Goal: Use online tool/utility: Utilize a website feature to perform a specific function

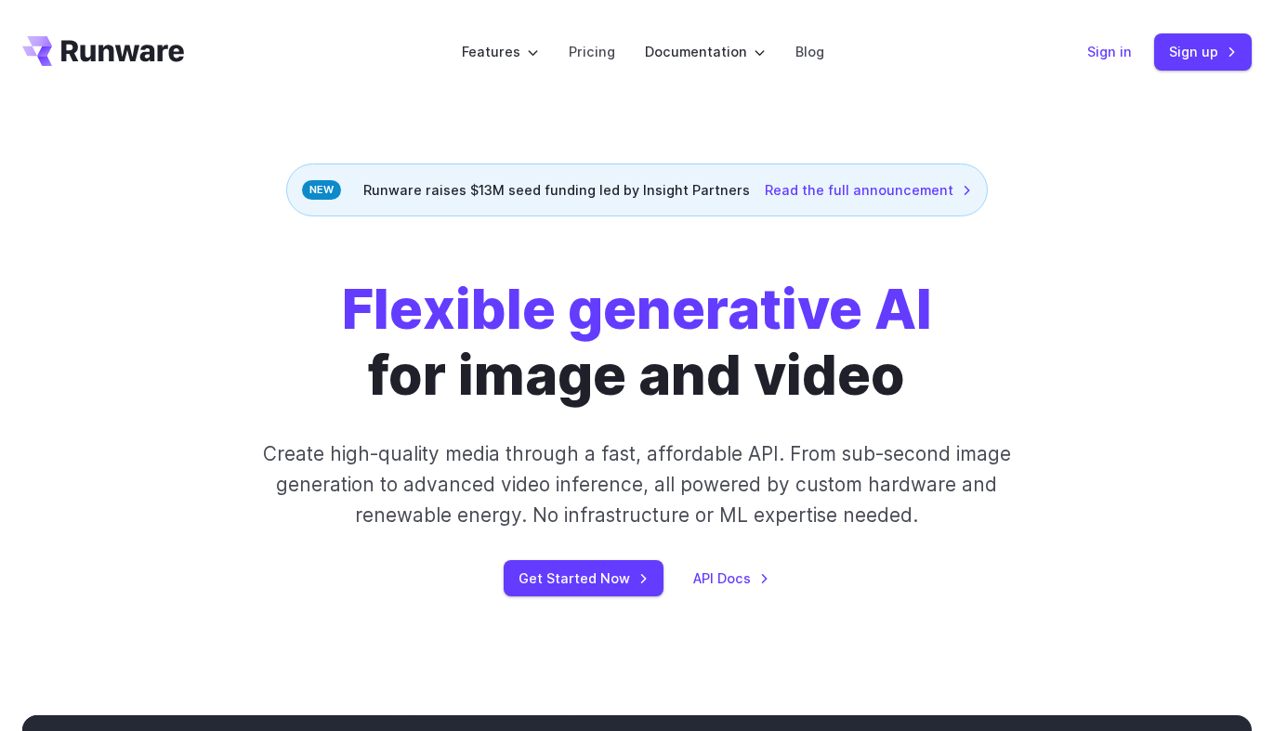
click at [1094, 62] on link "Sign in" at bounding box center [1109, 51] width 45 height 21
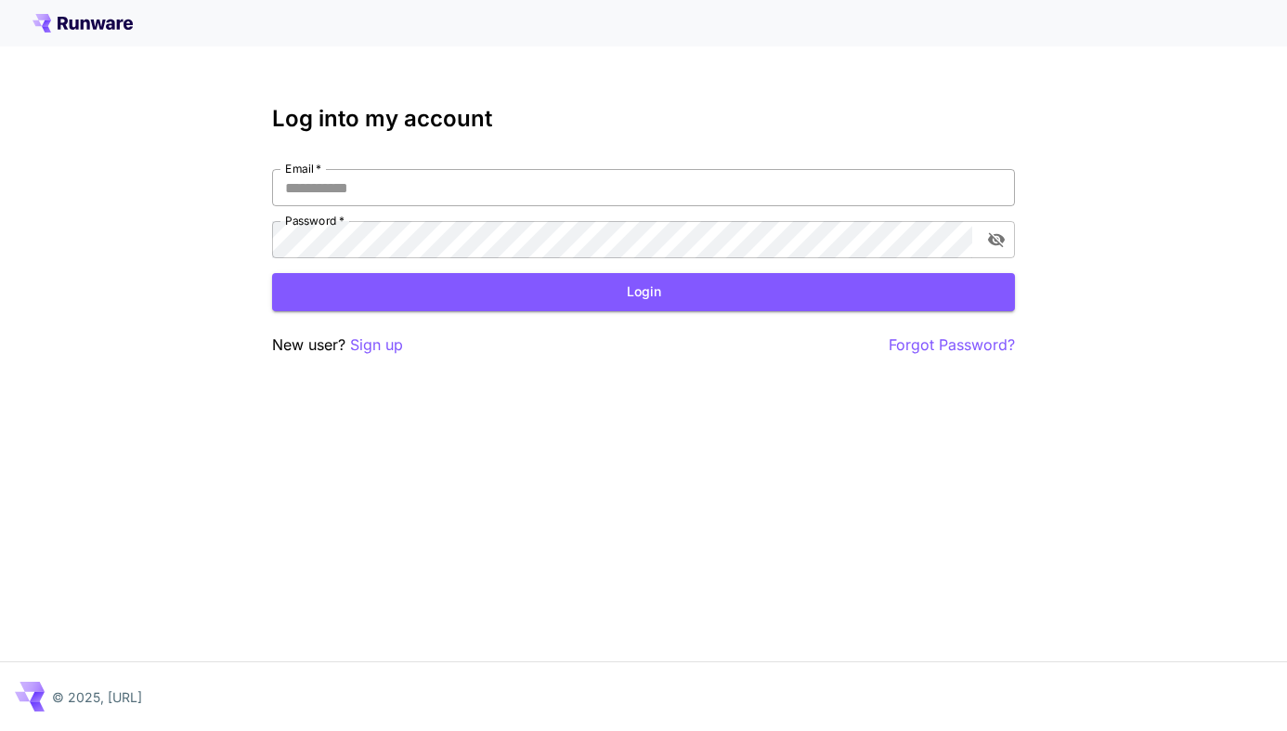
click at [516, 178] on input "Email   *" at bounding box center [643, 187] width 743 height 37
type input "**********"
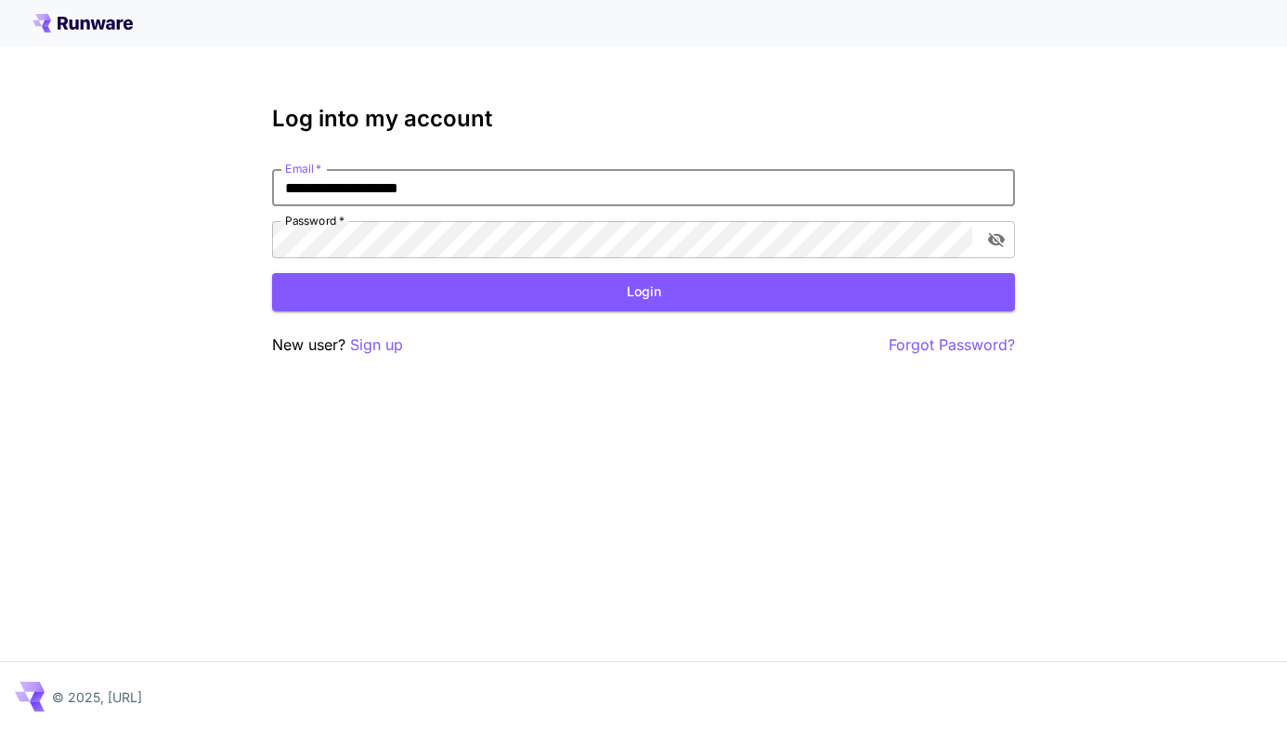
click button "Login" at bounding box center [643, 292] width 743 height 38
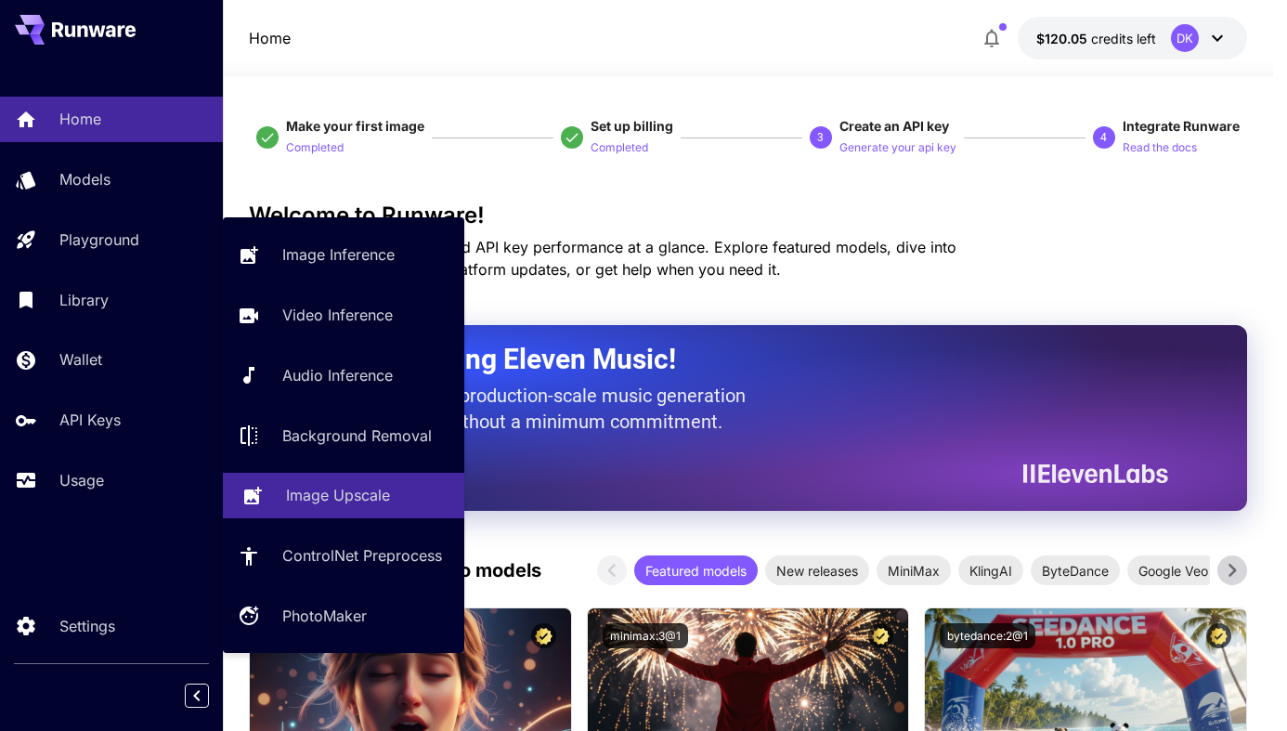
click at [333, 490] on p "Image Upscale" at bounding box center [338, 495] width 104 height 22
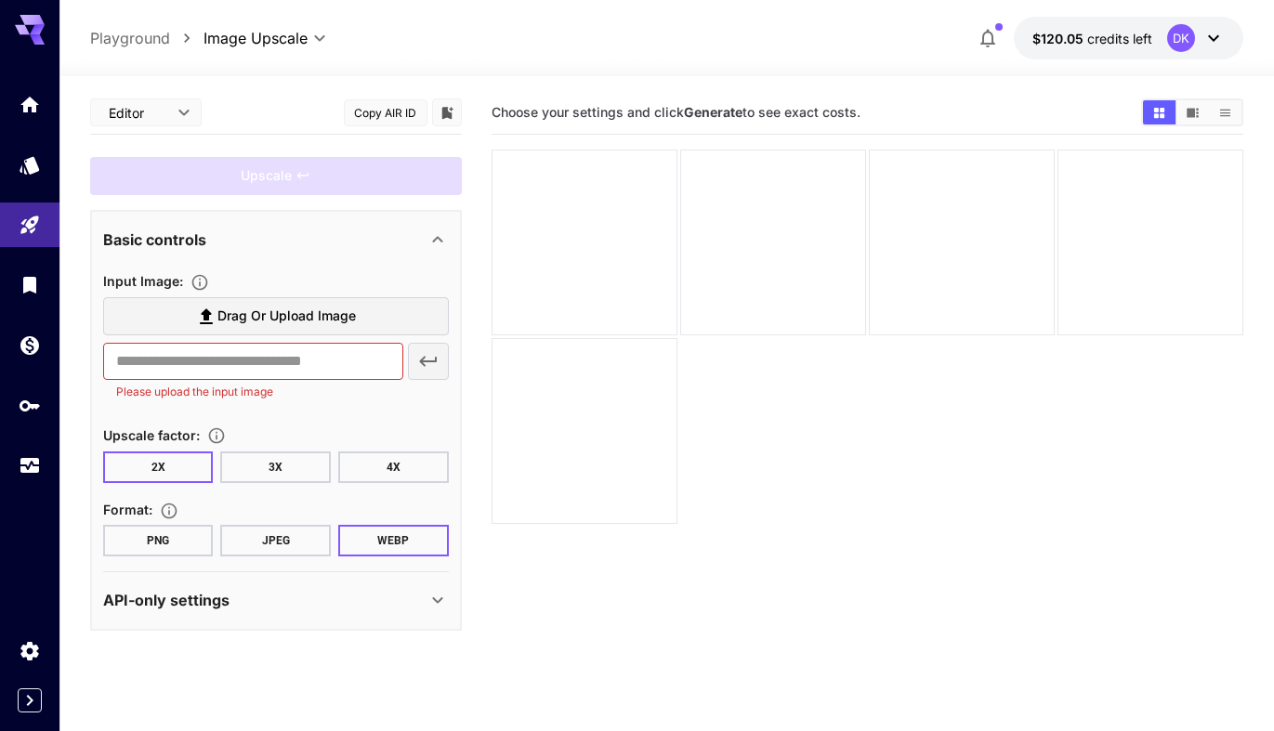
drag, startPoint x: 387, startPoint y: 680, endPoint x: 397, endPoint y: 705, distance: 26.7
click at [387, 680] on section "Editor **** ​ Copy AIR ID Upscale Basic controls Input Image : Drag or upload i…" at bounding box center [276, 401] width 372 height 621
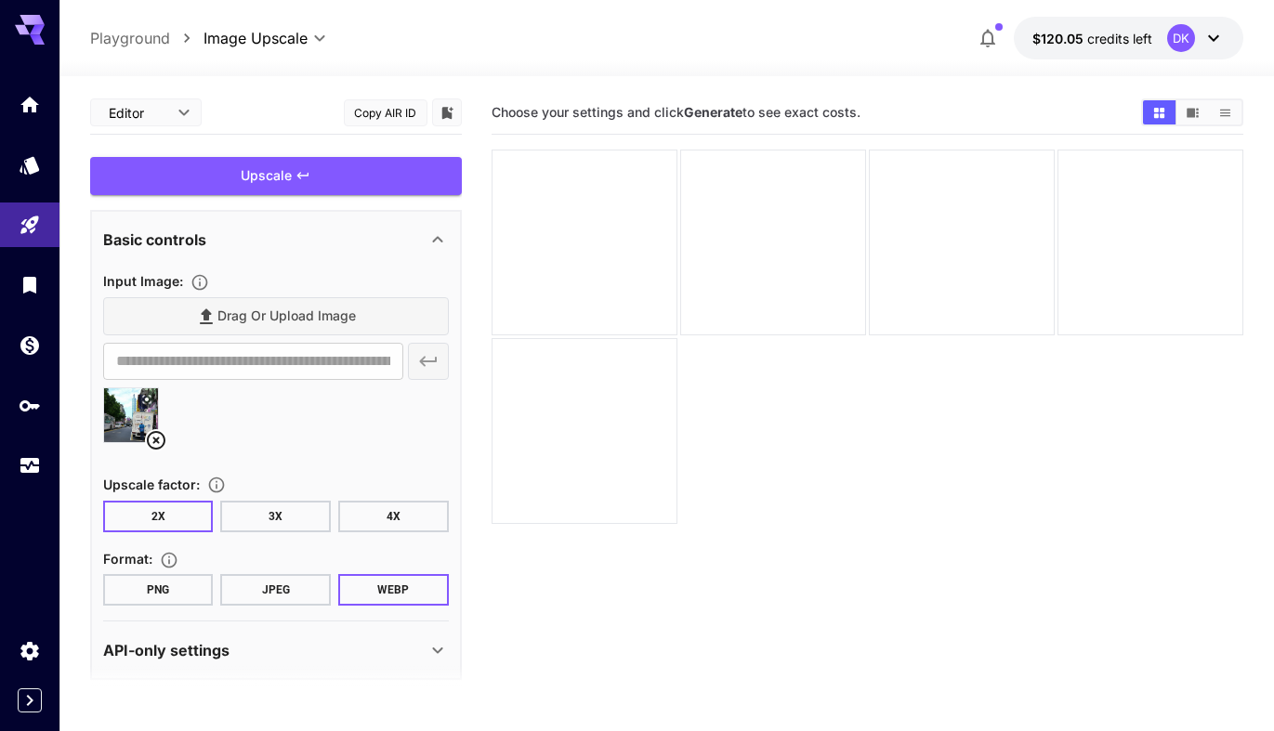
click at [271, 173] on div "Upscale" at bounding box center [276, 176] width 372 height 38
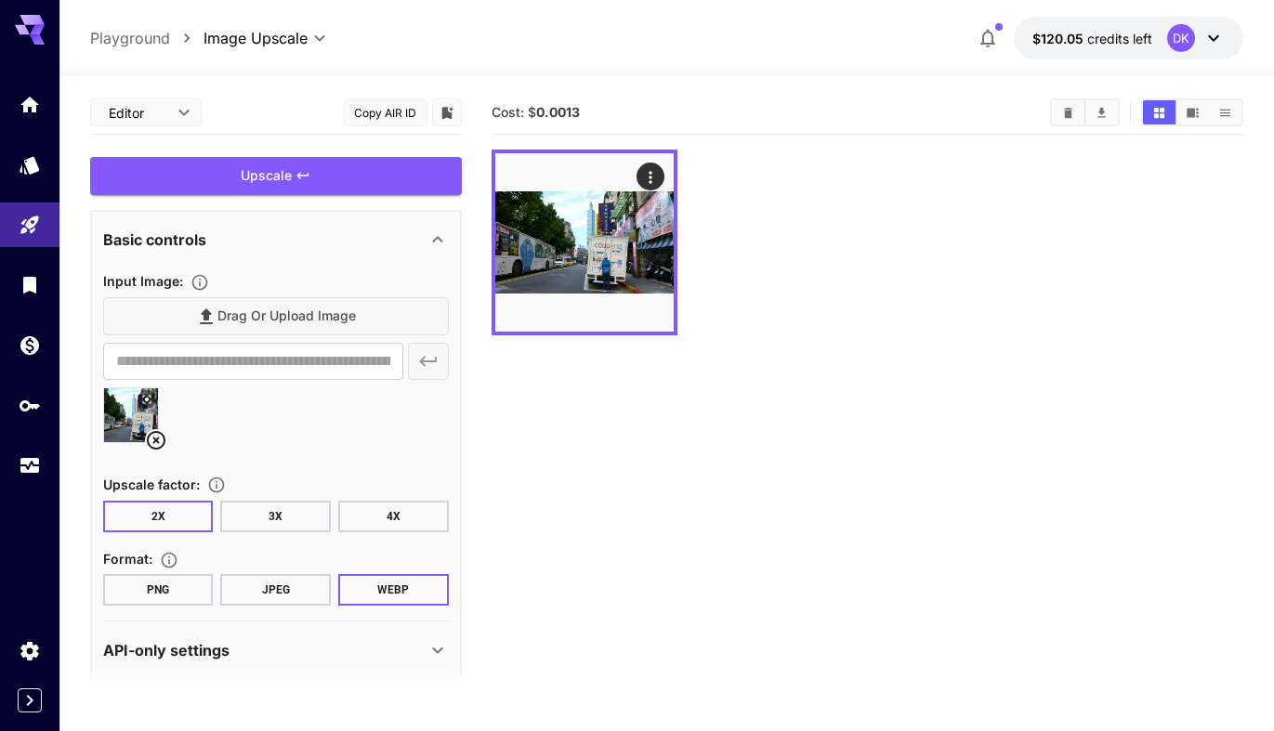
click at [400, 519] on button "4X" at bounding box center [393, 517] width 111 height 32
click at [261, 180] on div "Upscale" at bounding box center [276, 176] width 372 height 38
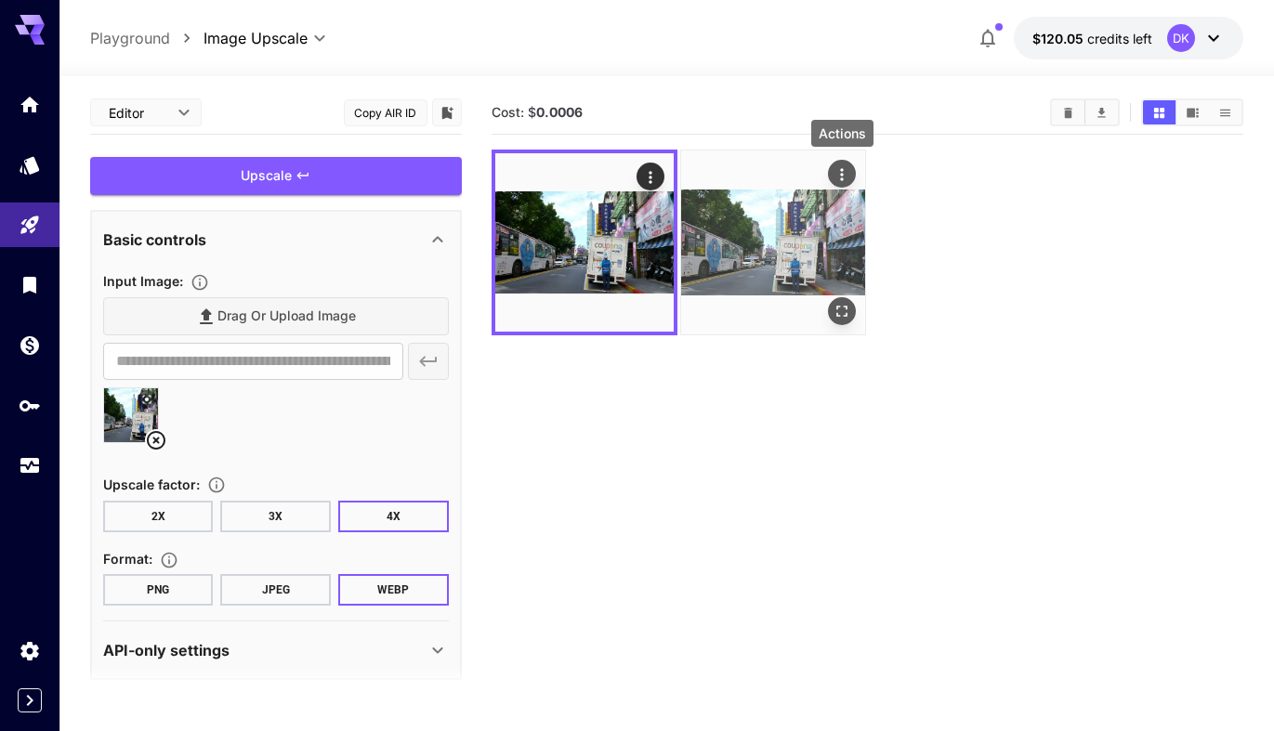
click at [847, 176] on icon "Actions" at bounding box center [841, 174] width 19 height 19
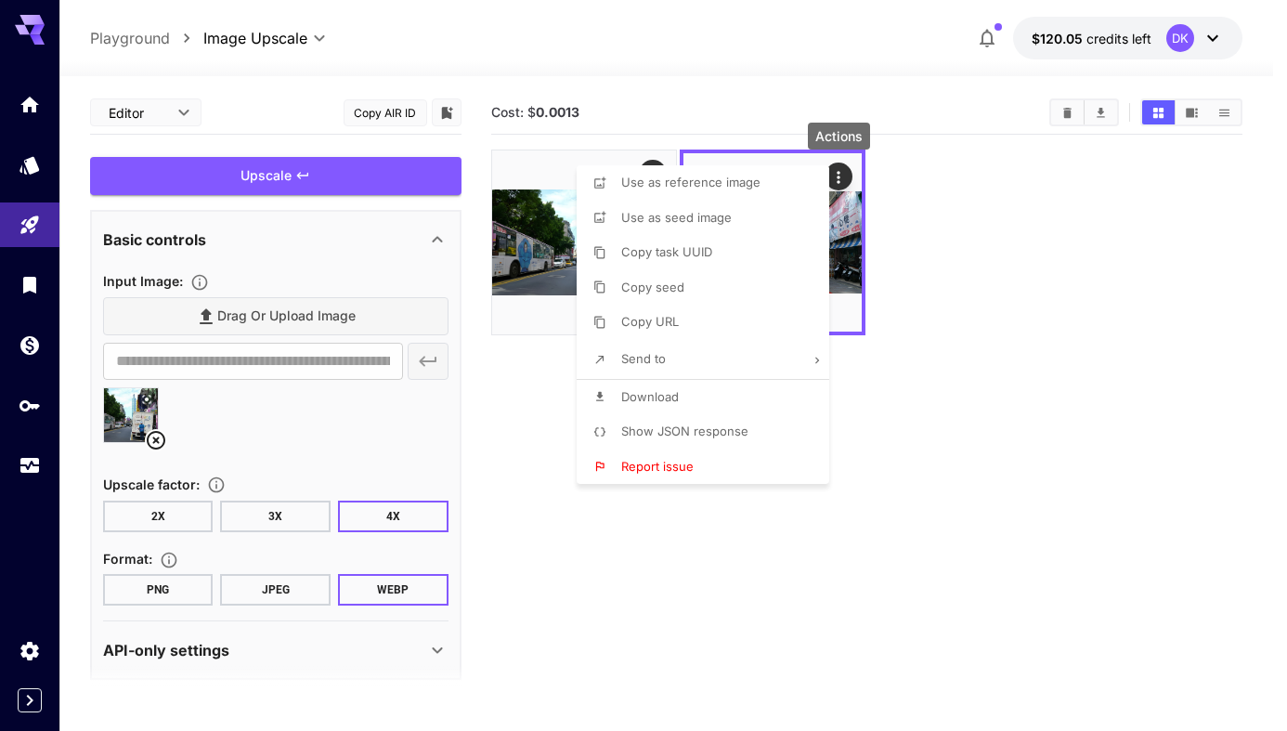
click at [694, 399] on li "Download" at bounding box center [709, 397] width 264 height 35
drag, startPoint x: 1034, startPoint y: 340, endPoint x: 1004, endPoint y: 328, distance: 32.1
click at [1034, 340] on div at bounding box center [643, 365] width 1287 height 731
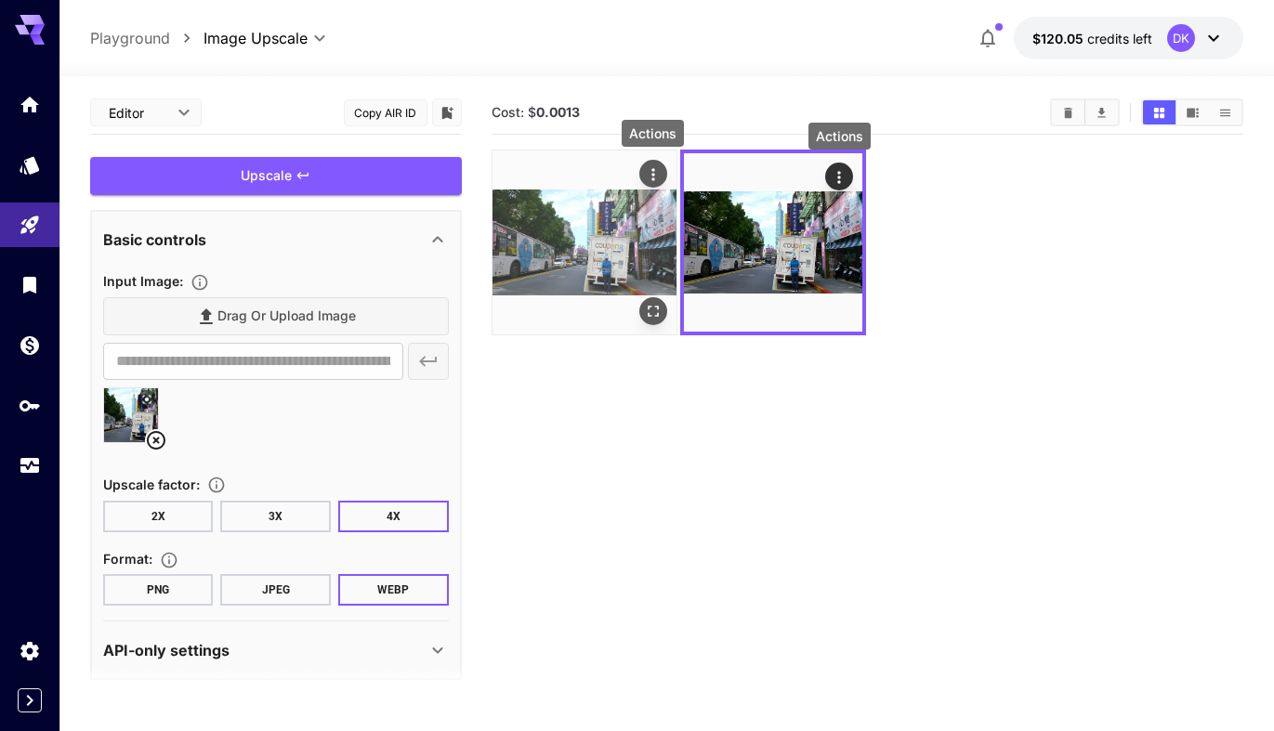
click at [657, 177] on icon "Actions" at bounding box center [653, 174] width 19 height 19
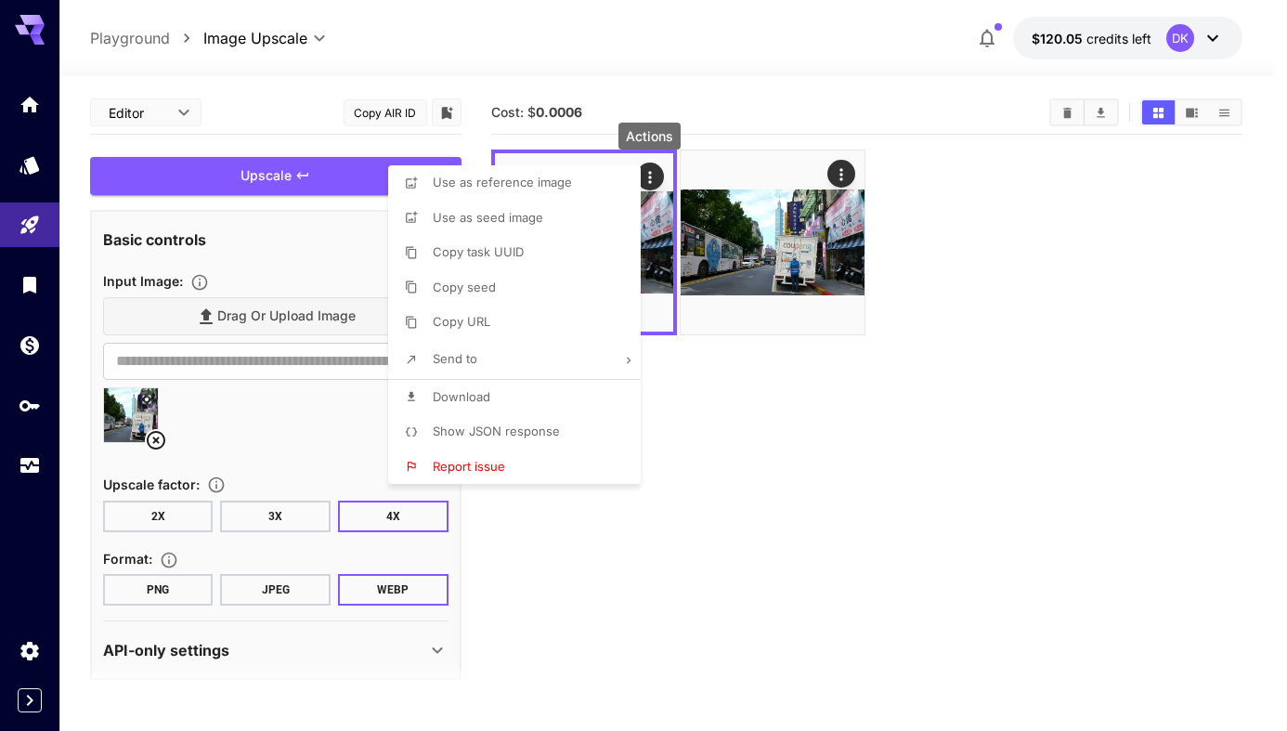
click at [483, 388] on p "Download" at bounding box center [462, 397] width 58 height 19
click at [849, 526] on div at bounding box center [643, 365] width 1287 height 731
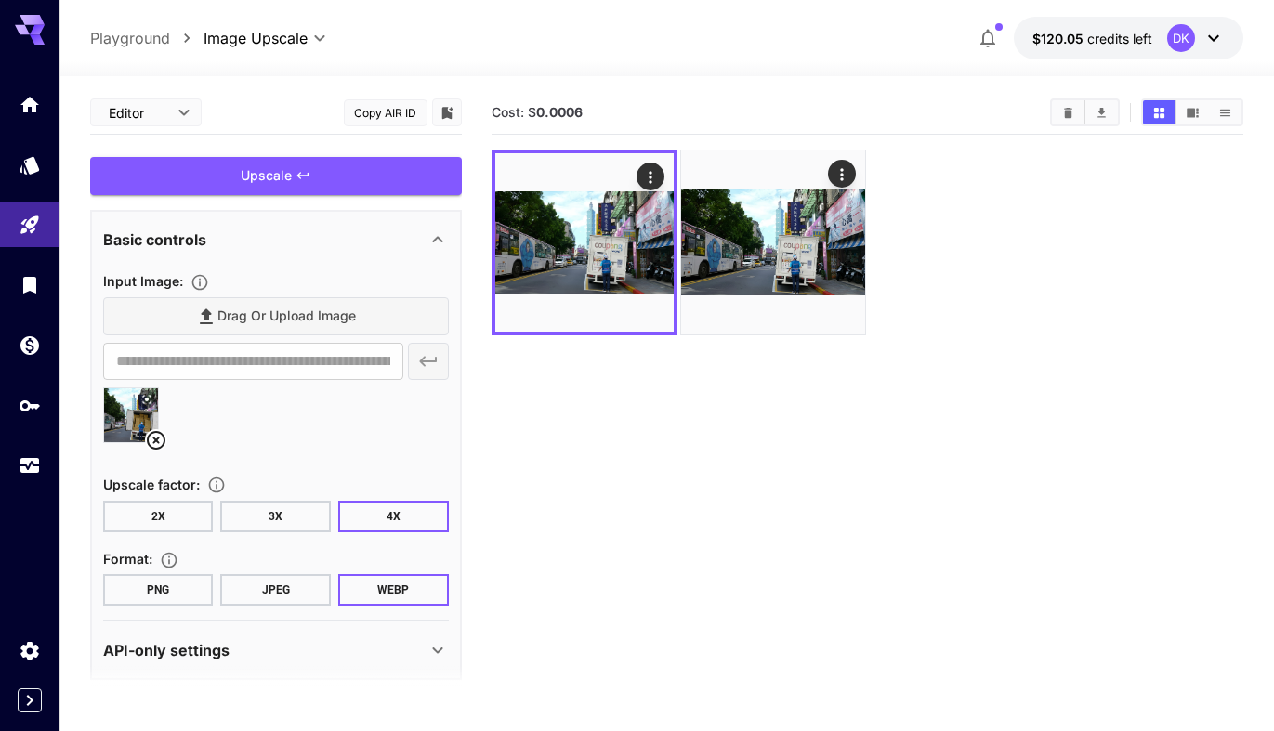
click at [173, 520] on button "2X" at bounding box center [158, 517] width 111 height 32
click at [279, 593] on button "JPEG" at bounding box center [275, 590] width 111 height 32
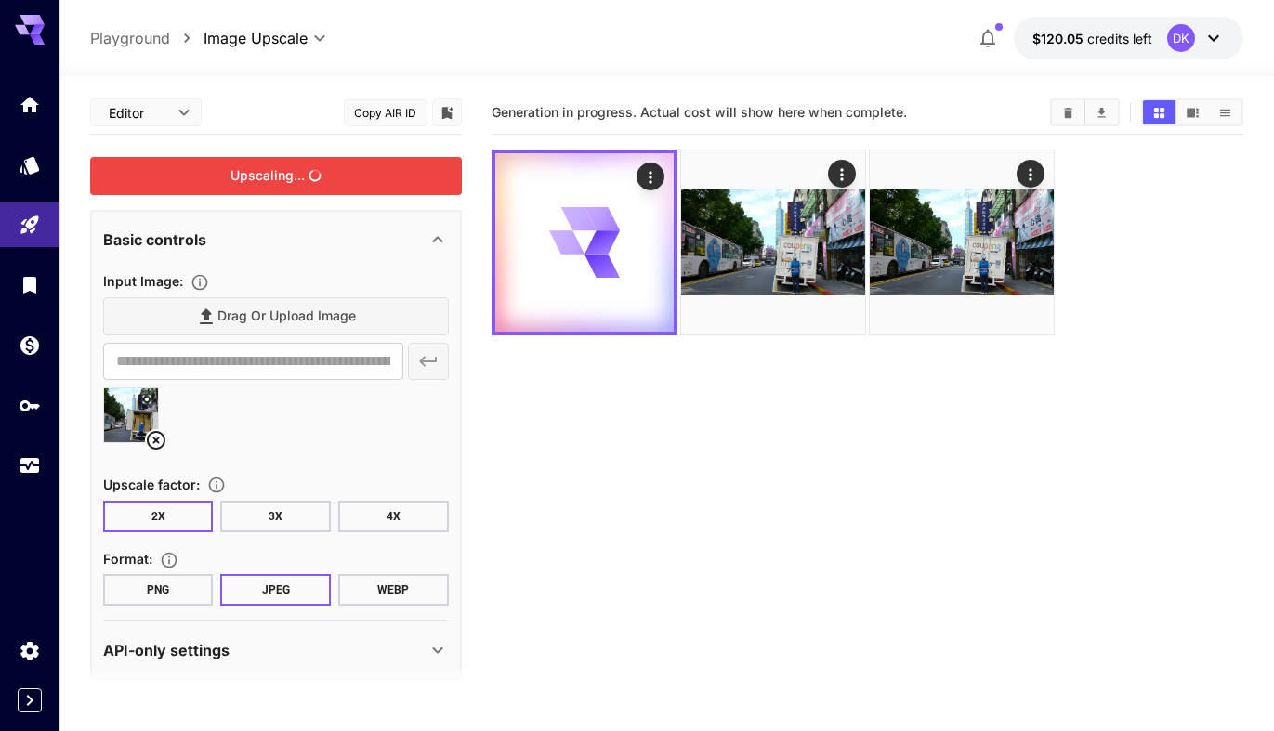
click at [268, 173] on div "Upscaling..." at bounding box center [276, 176] width 372 height 38
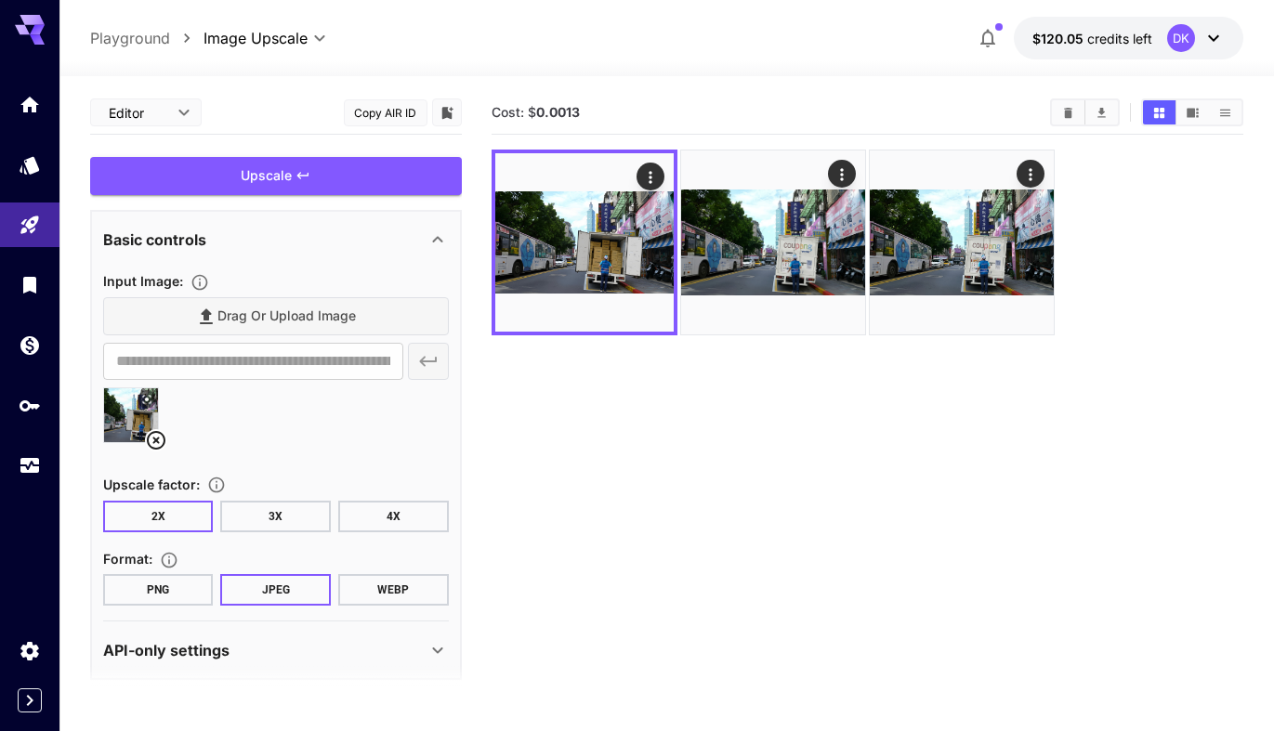
click at [275, 416] on div at bounding box center [276, 422] width 346 height 71
click at [377, 516] on button "4X" at bounding box center [393, 517] width 111 height 32
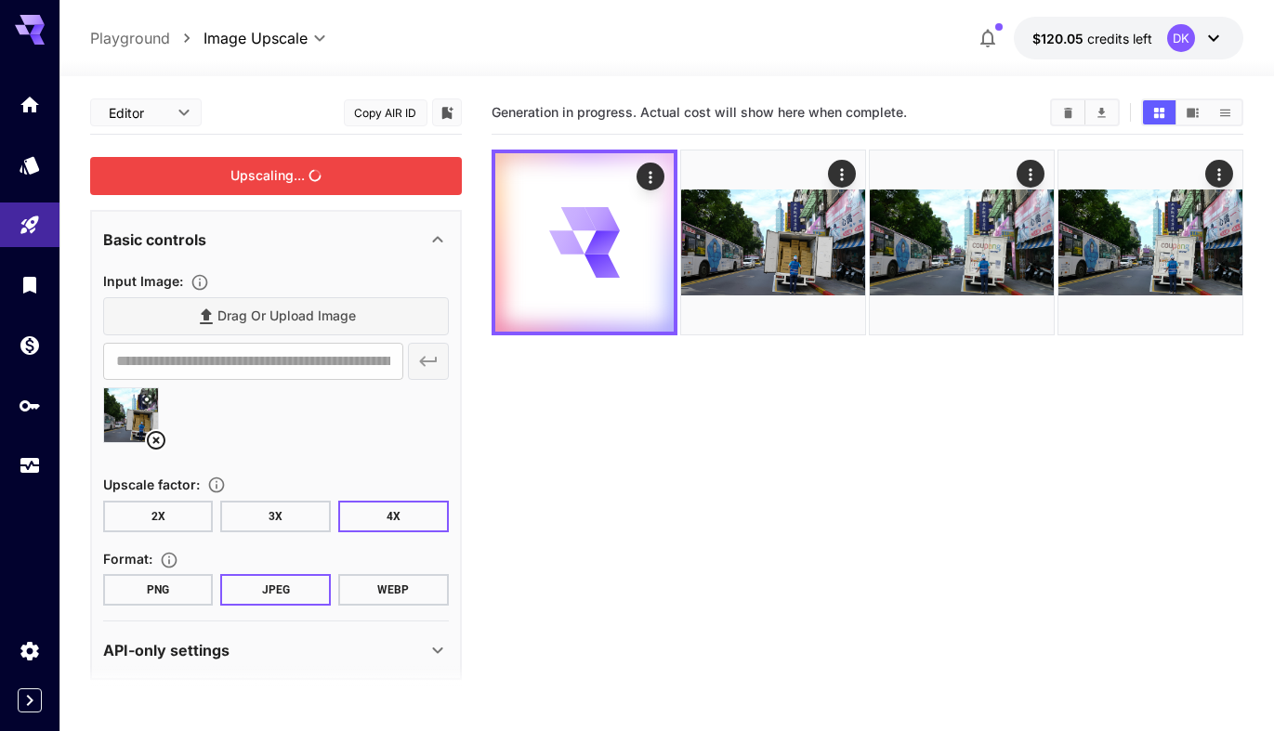
click at [293, 176] on div "Upscaling..." at bounding box center [276, 176] width 372 height 38
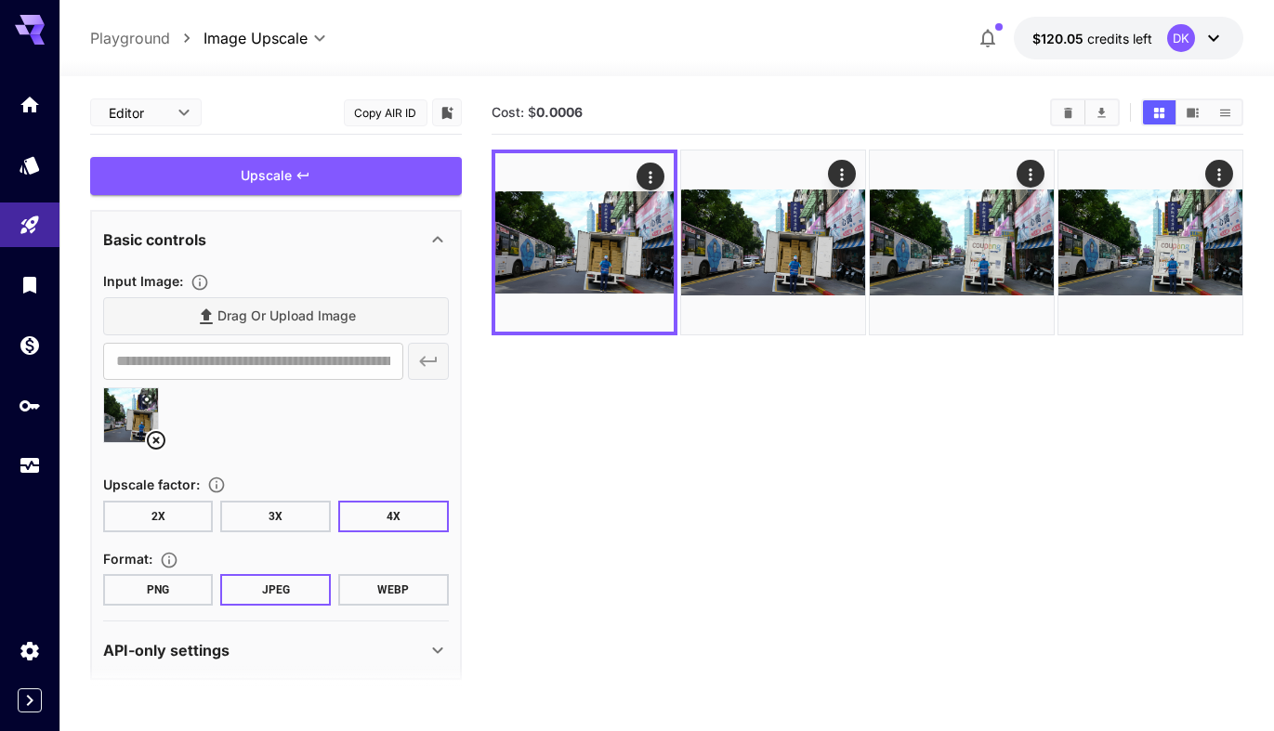
click at [778, 380] on section "Cost: $ 0.0006" at bounding box center [867, 456] width 752 height 731
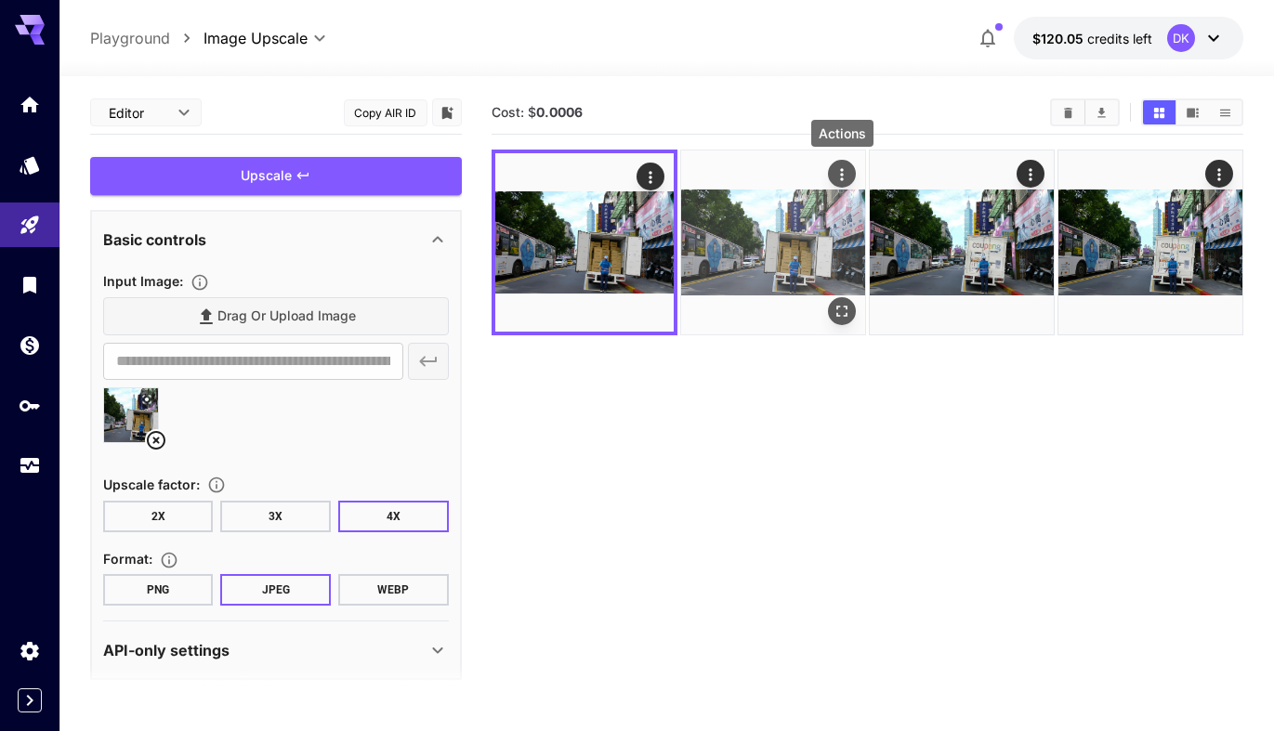
click at [849, 166] on icon "Actions" at bounding box center [841, 174] width 19 height 19
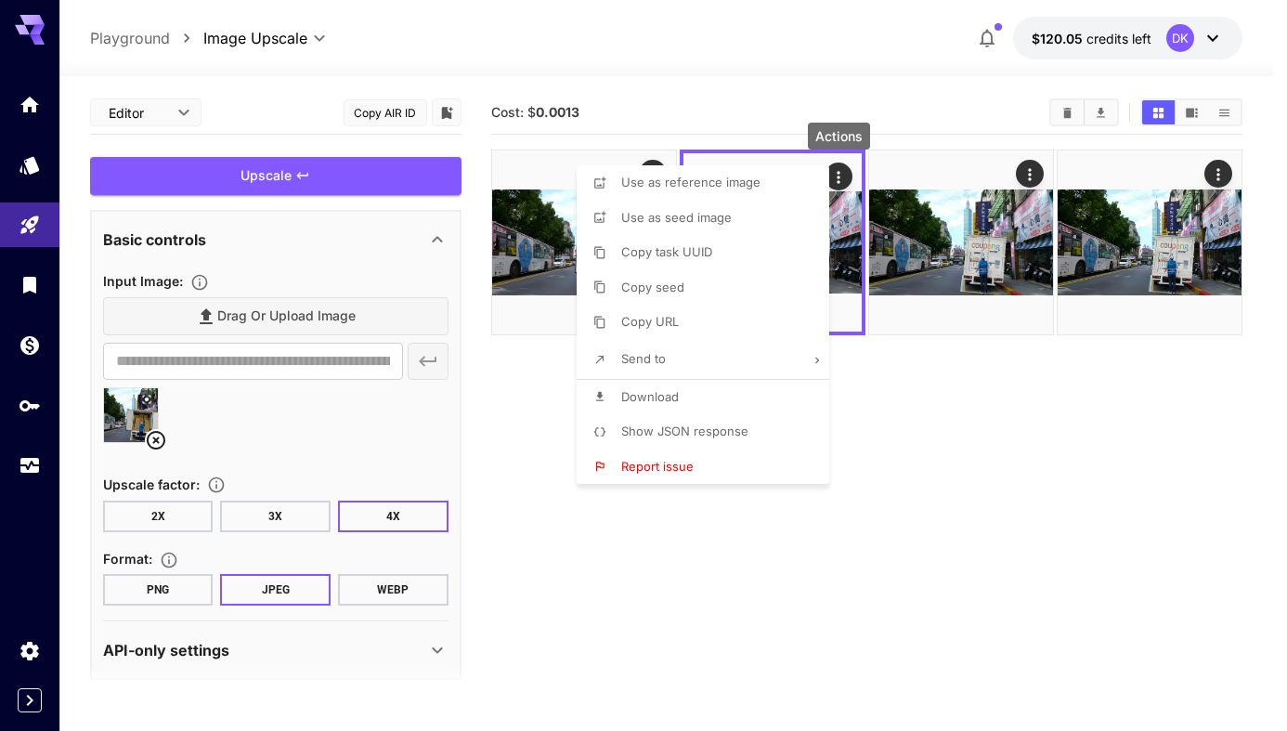
click at [688, 386] on li "Download" at bounding box center [709, 397] width 264 height 35
click at [651, 126] on div at bounding box center [643, 365] width 1287 height 731
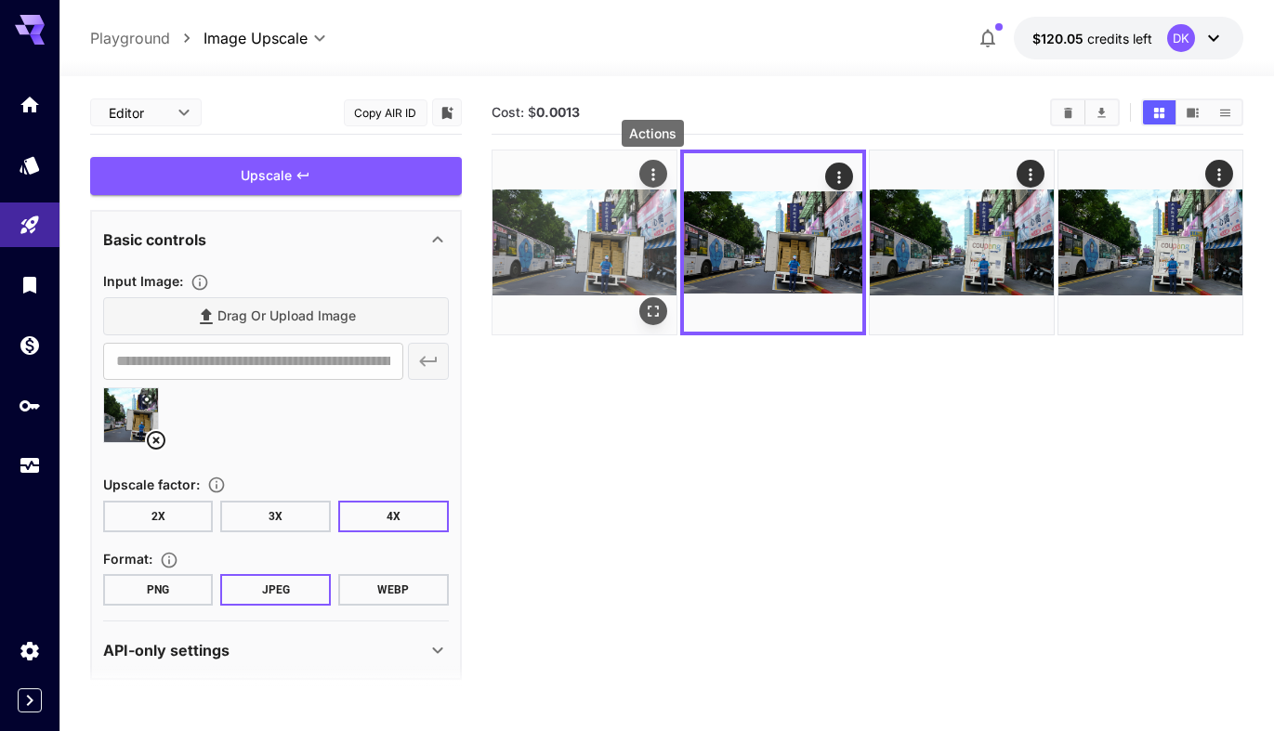
click at [654, 167] on icon "Actions" at bounding box center [653, 174] width 19 height 19
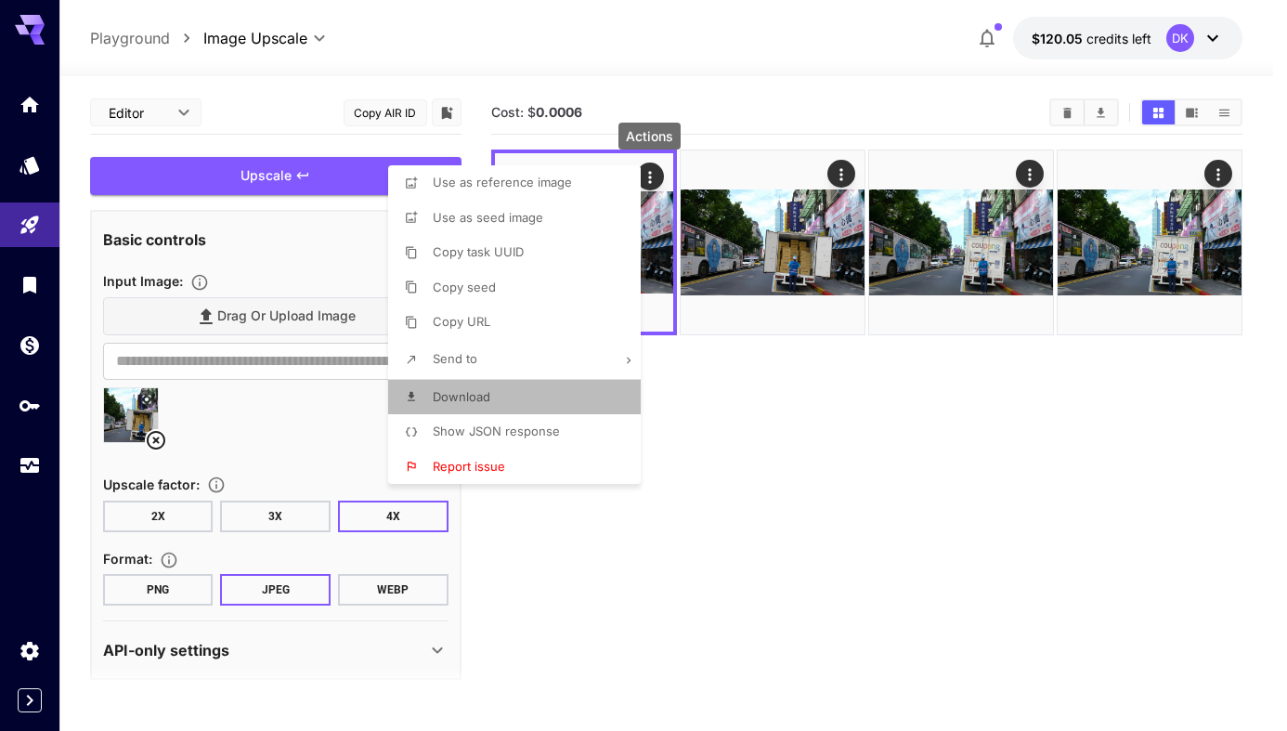
click at [473, 385] on li "Download" at bounding box center [520, 397] width 264 height 35
click at [829, 529] on div at bounding box center [643, 365] width 1287 height 731
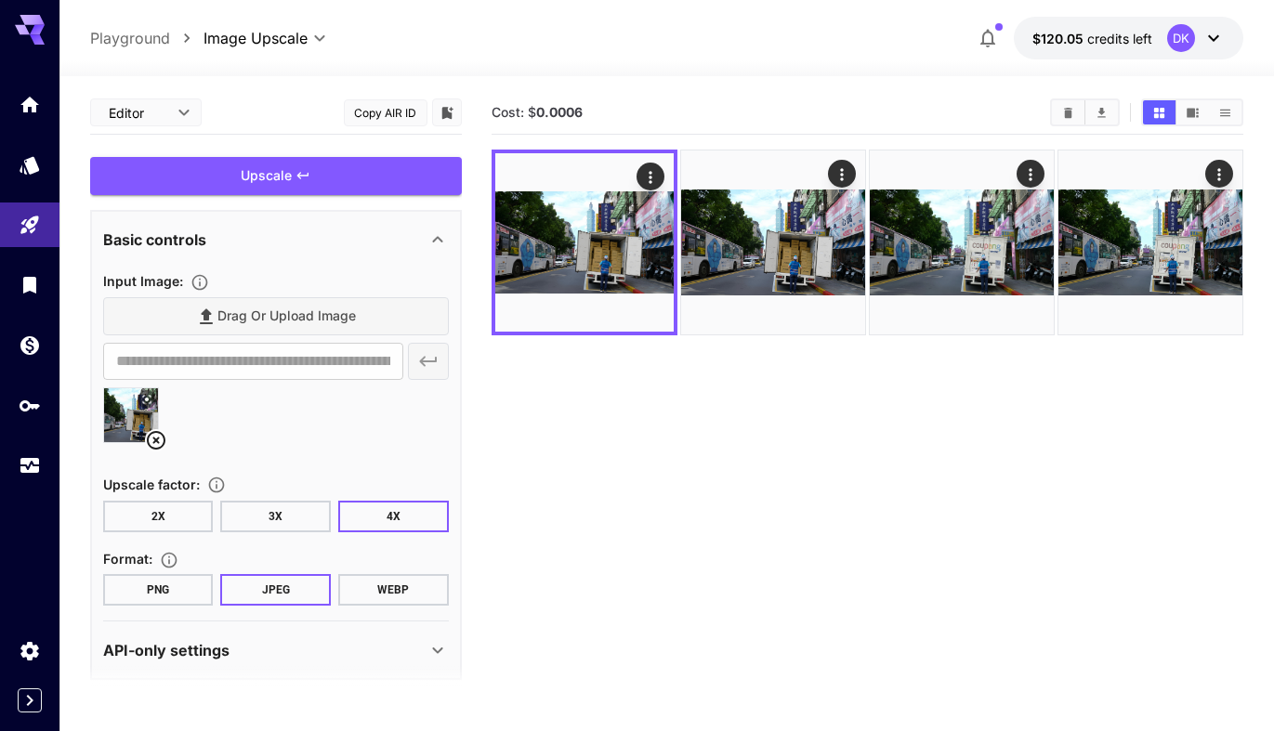
click at [669, 411] on section "Cost: $ 0.0006" at bounding box center [867, 456] width 752 height 731
click at [738, 427] on section "Cost: $ 0.0006" at bounding box center [867, 456] width 752 height 731
click at [619, 544] on section "Cost: $ 0.0006" at bounding box center [867, 456] width 752 height 731
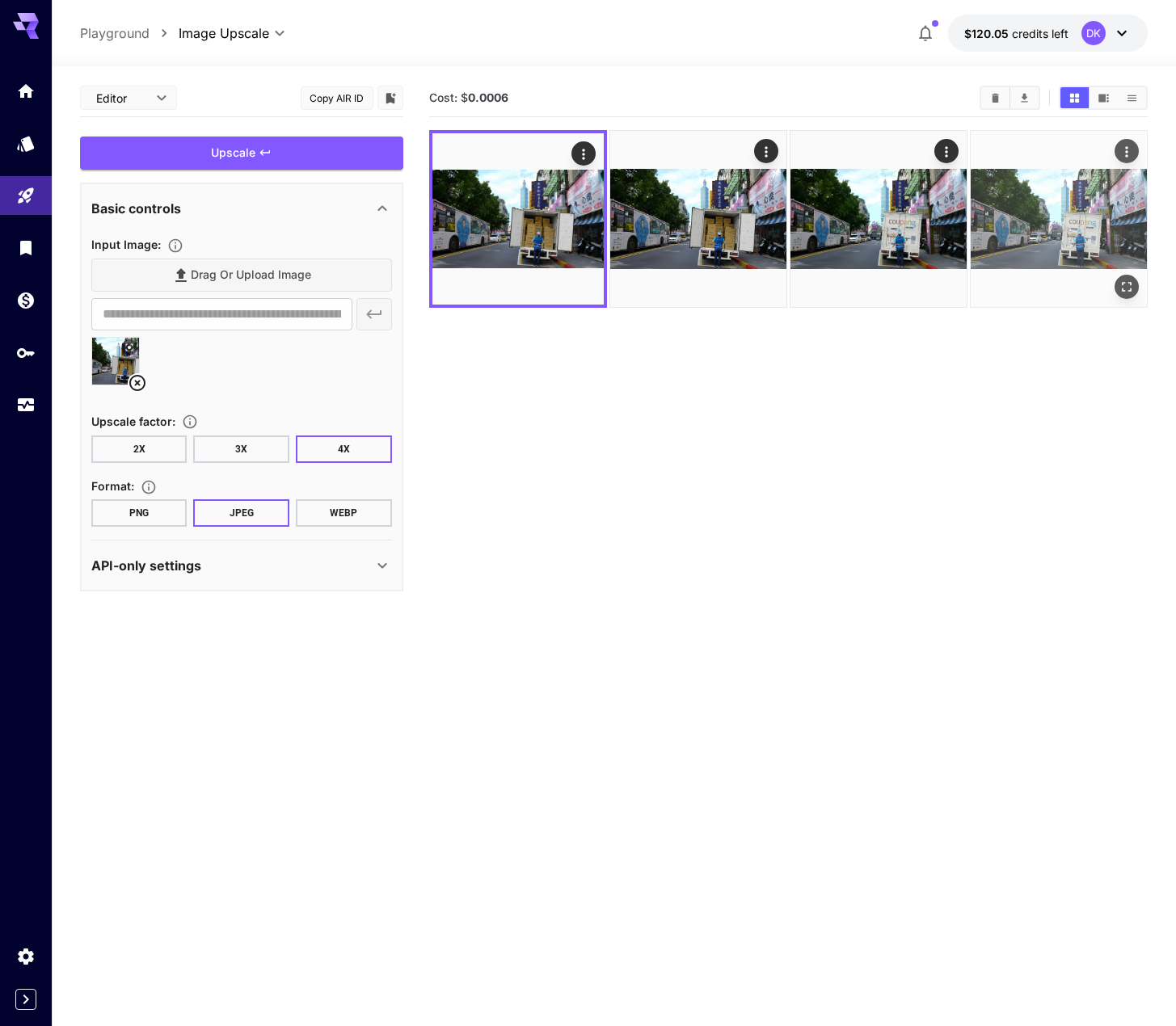
click at [1052, 296] on img at bounding box center [1059, 218] width 177 height 177
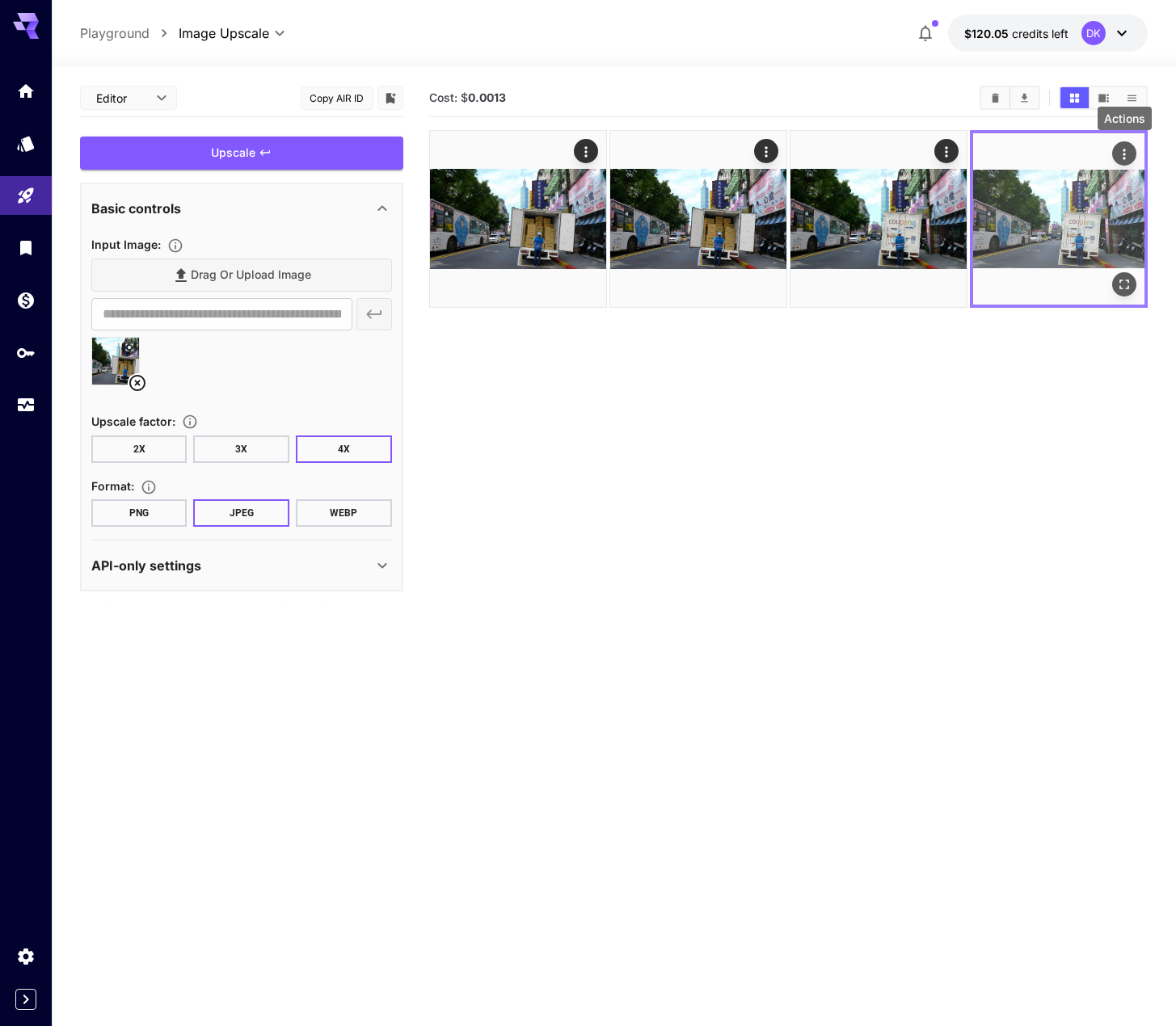
click at [1119, 144] on div "Actions" at bounding box center [1124, 153] width 17 height 19
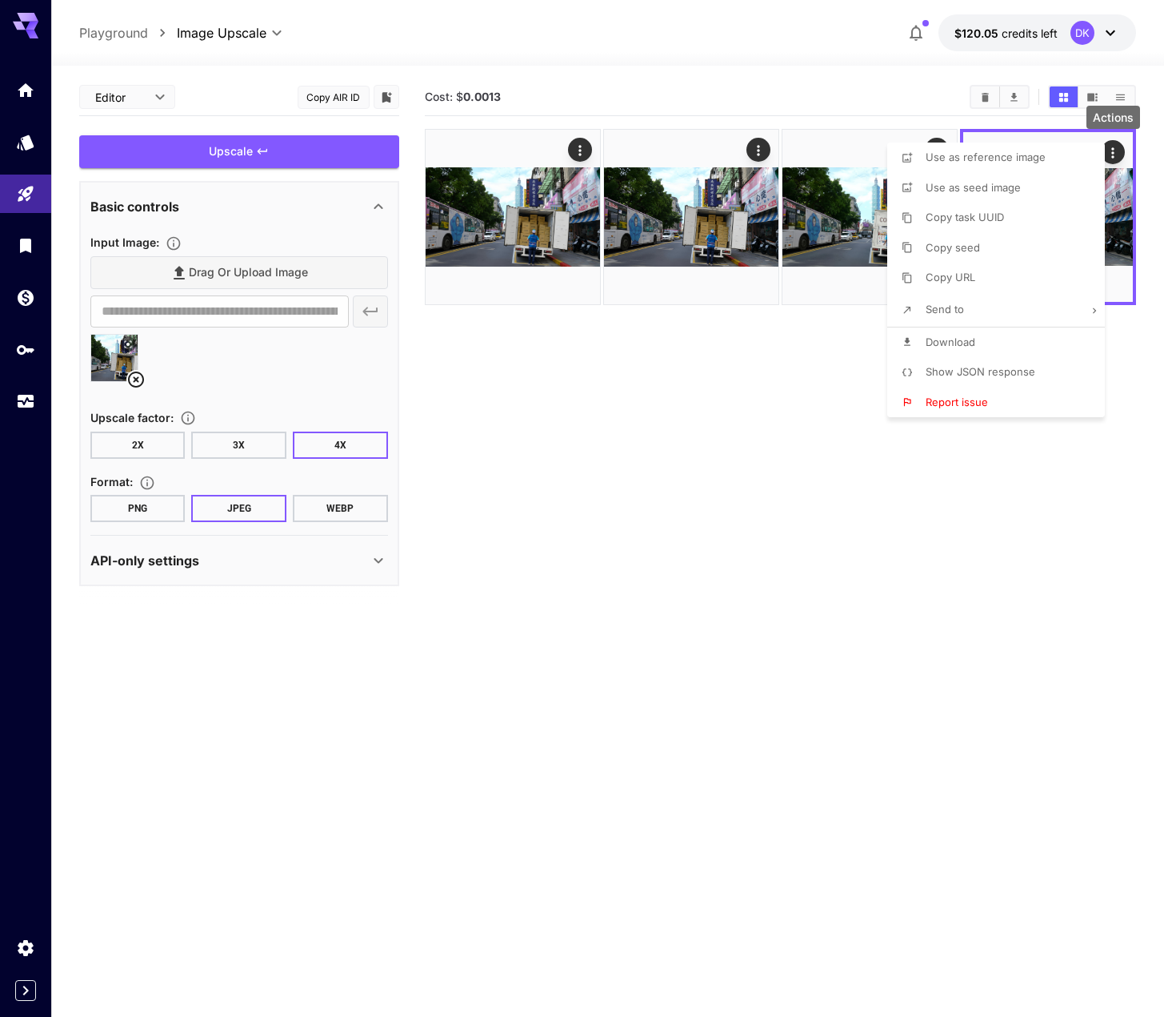
click at [673, 466] on div at bounding box center [588, 508] width 1176 height 1017
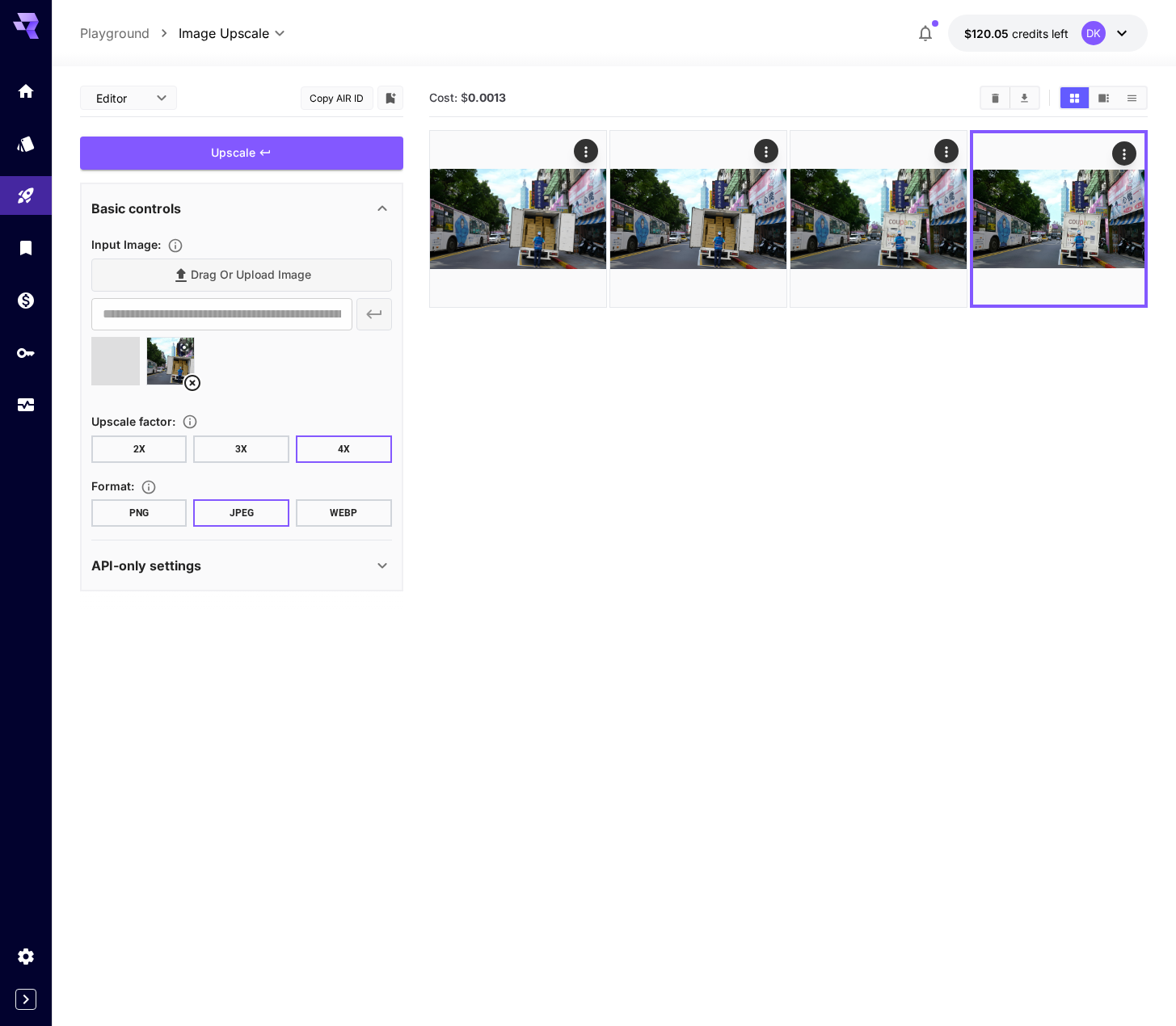
click at [149, 456] on button "2X" at bounding box center [139, 450] width 97 height 28
type input "**********"
click at [257, 160] on div "Upscale" at bounding box center [242, 153] width 324 height 33
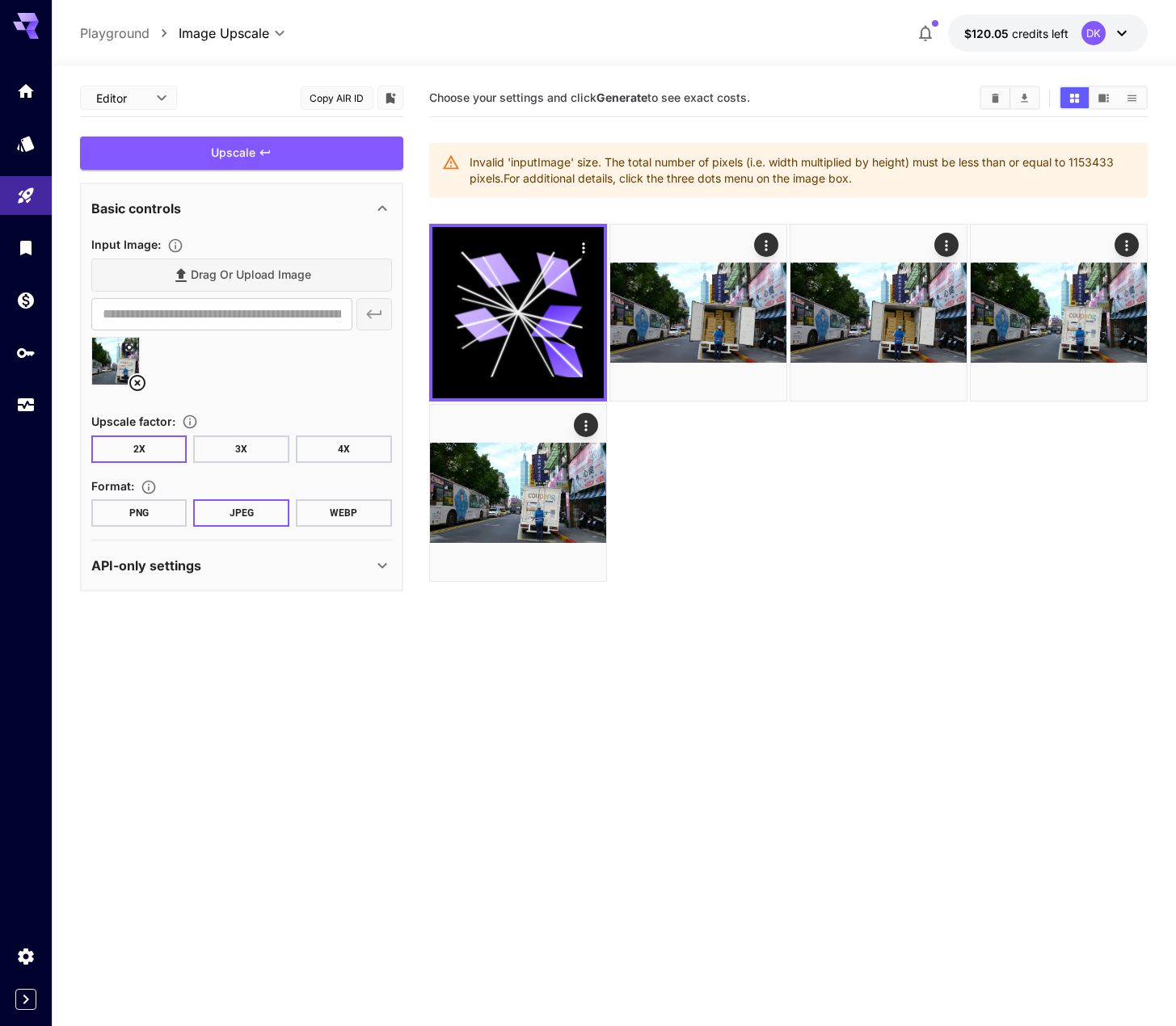
click at [278, 382] on div at bounding box center [242, 367] width 301 height 62
click at [139, 383] on icon at bounding box center [137, 383] width 19 height 19
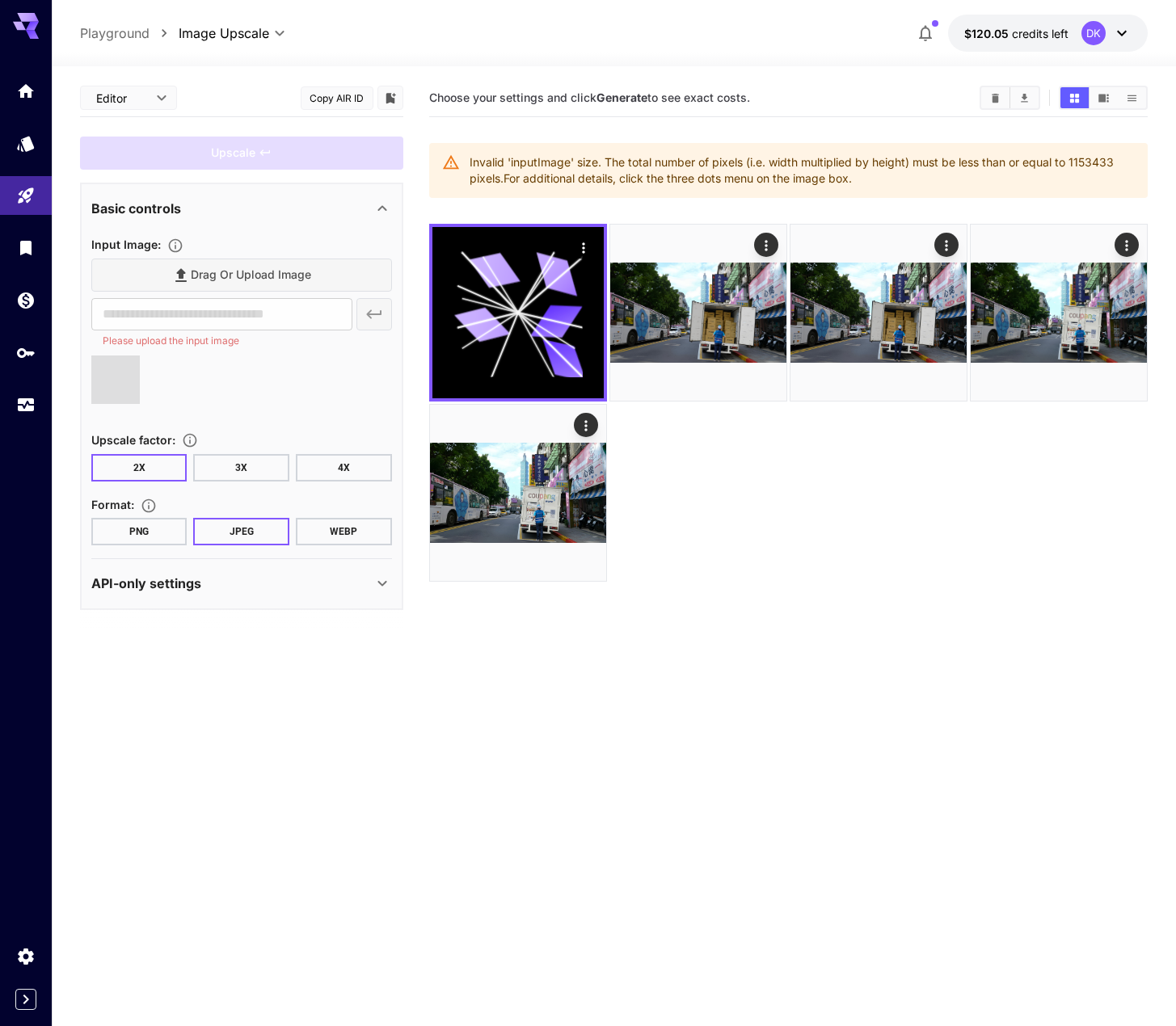
type input "**********"
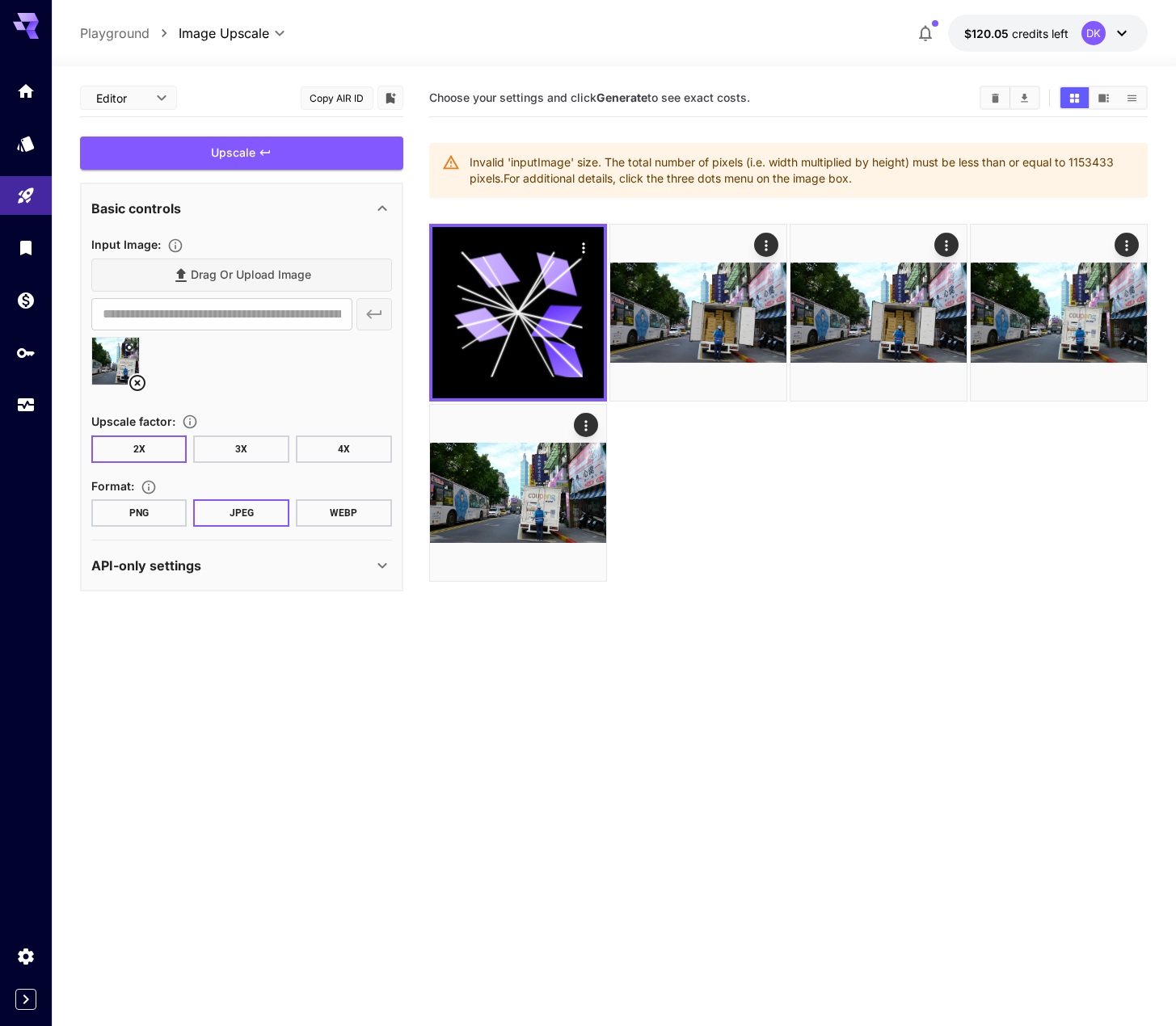
click at [218, 153] on div "Upscale" at bounding box center [242, 153] width 324 height 33
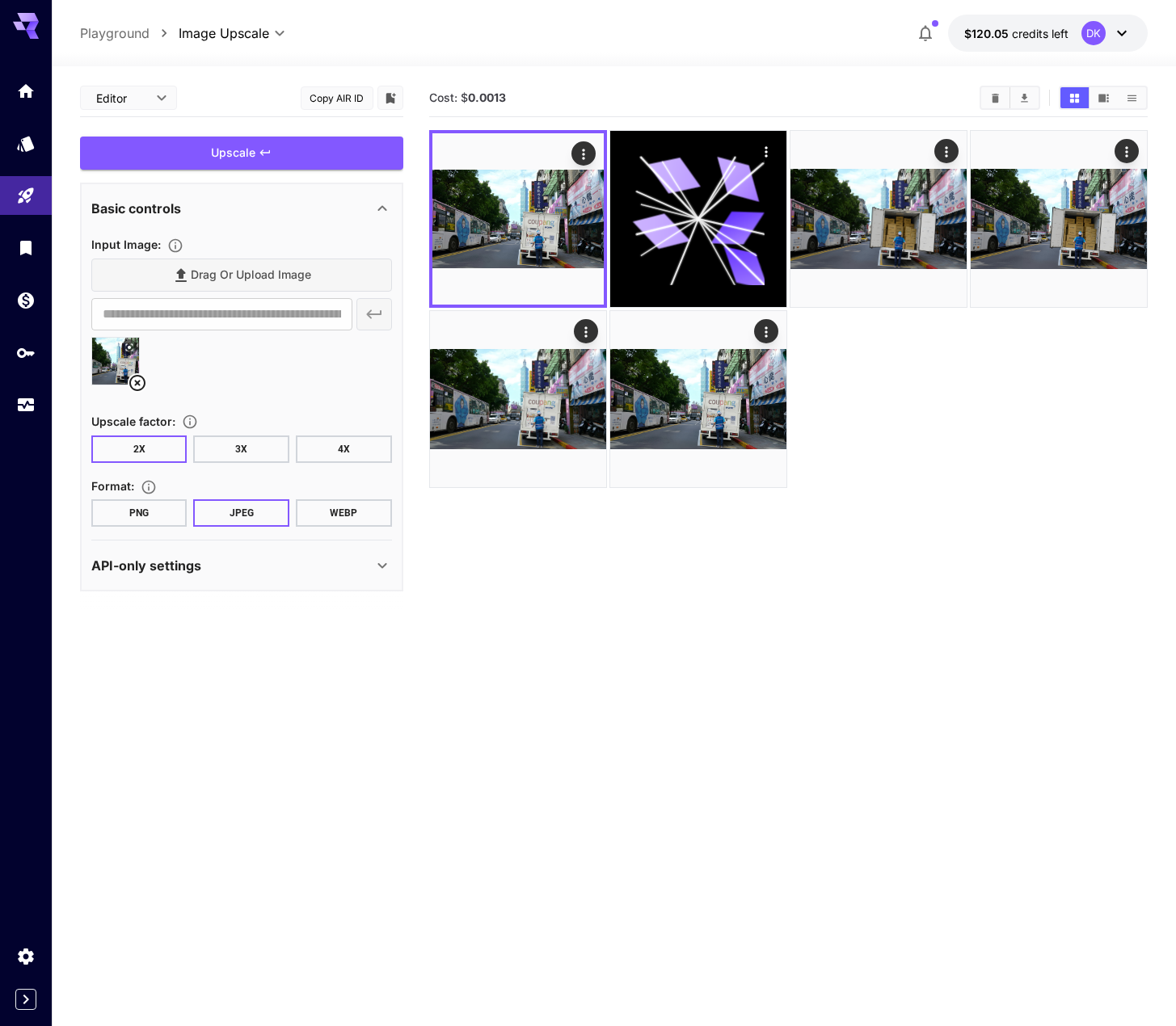
click at [359, 456] on button "4X" at bounding box center [344, 450] width 97 height 28
click at [231, 156] on div "Upscale" at bounding box center [242, 153] width 324 height 33
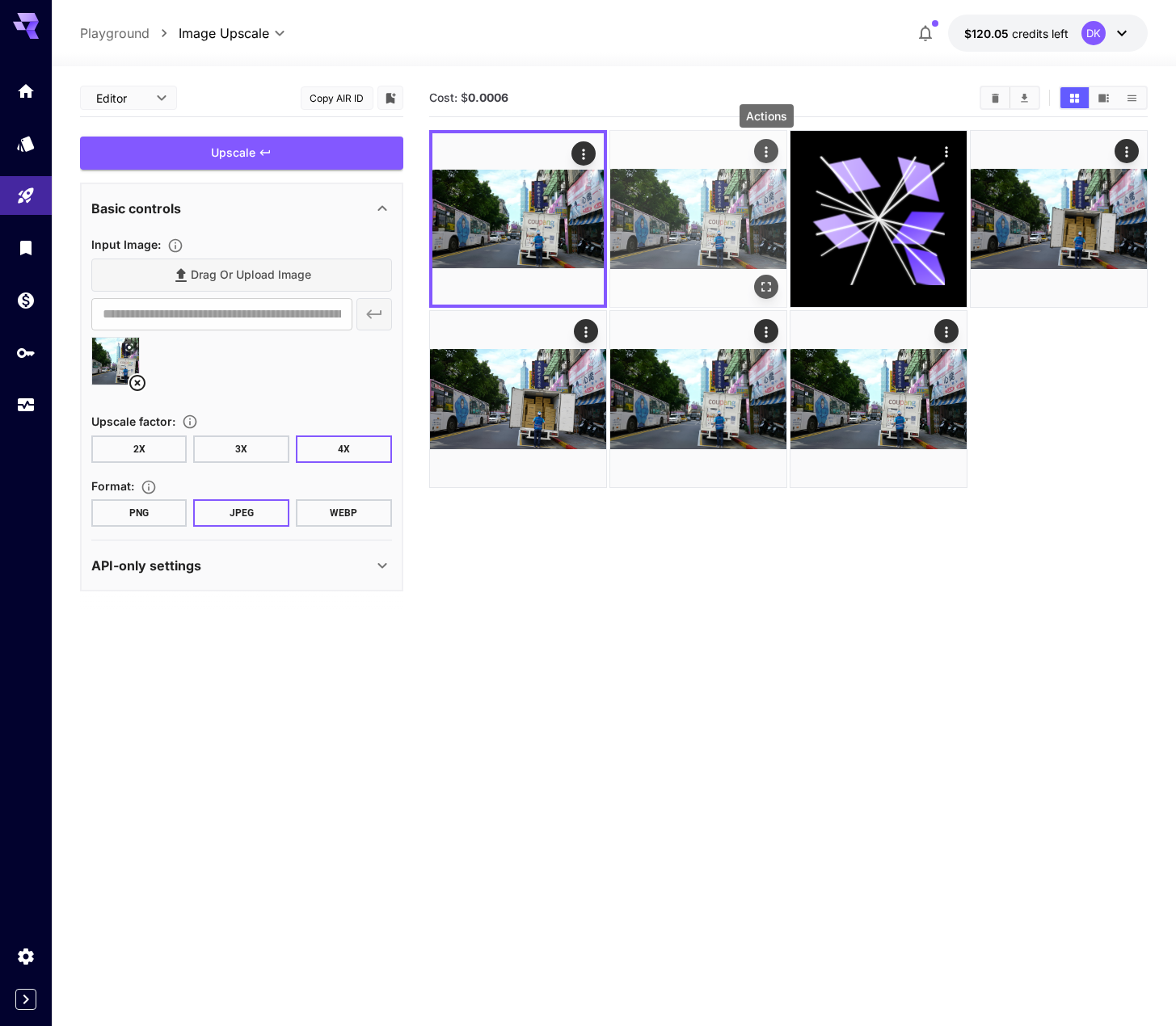
click at [770, 153] on icon "Actions" at bounding box center [765, 151] width 17 height 17
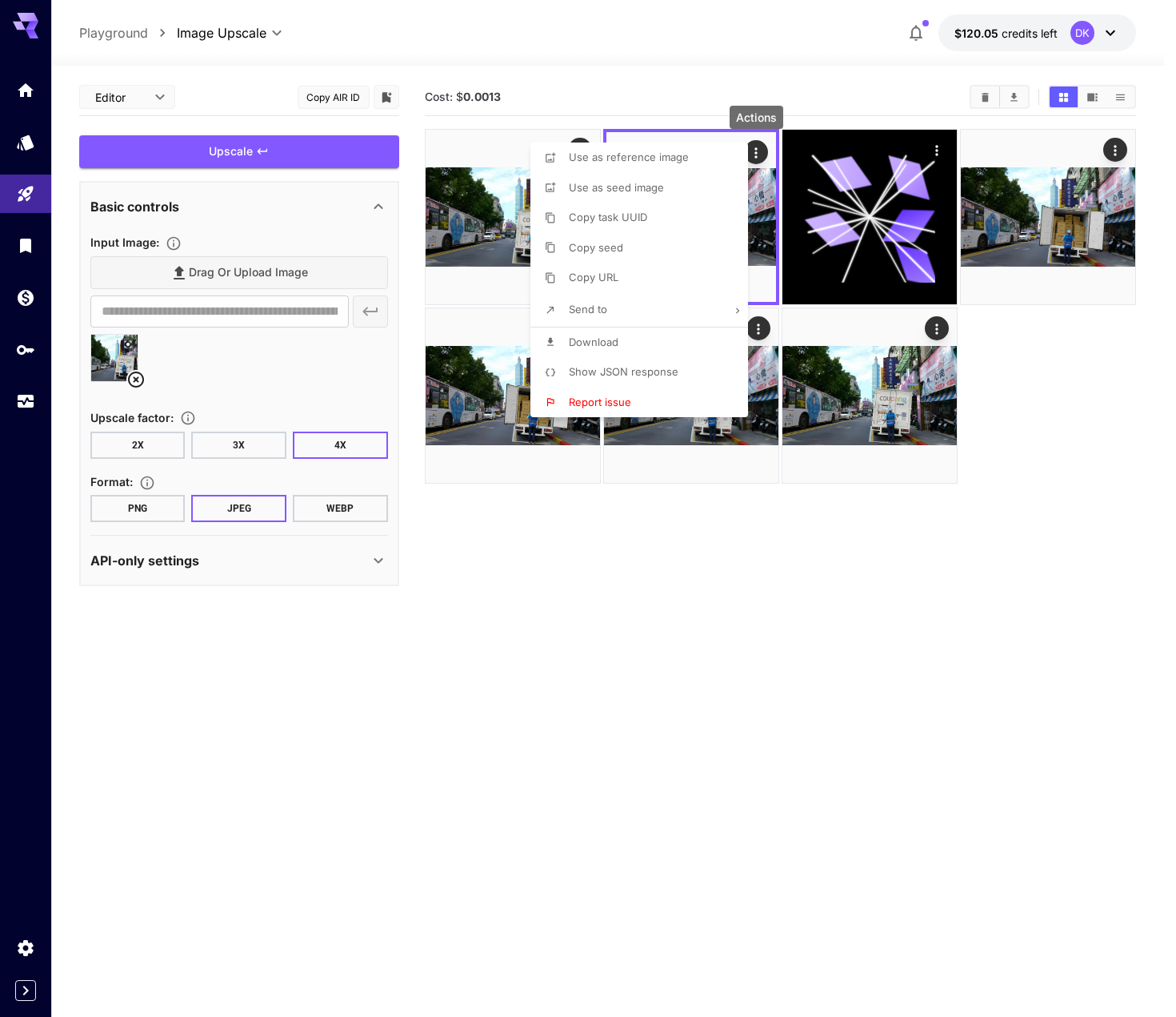
click at [594, 336] on span "Download" at bounding box center [594, 341] width 50 height 13
click at [535, 104] on div at bounding box center [588, 508] width 1176 height 1017
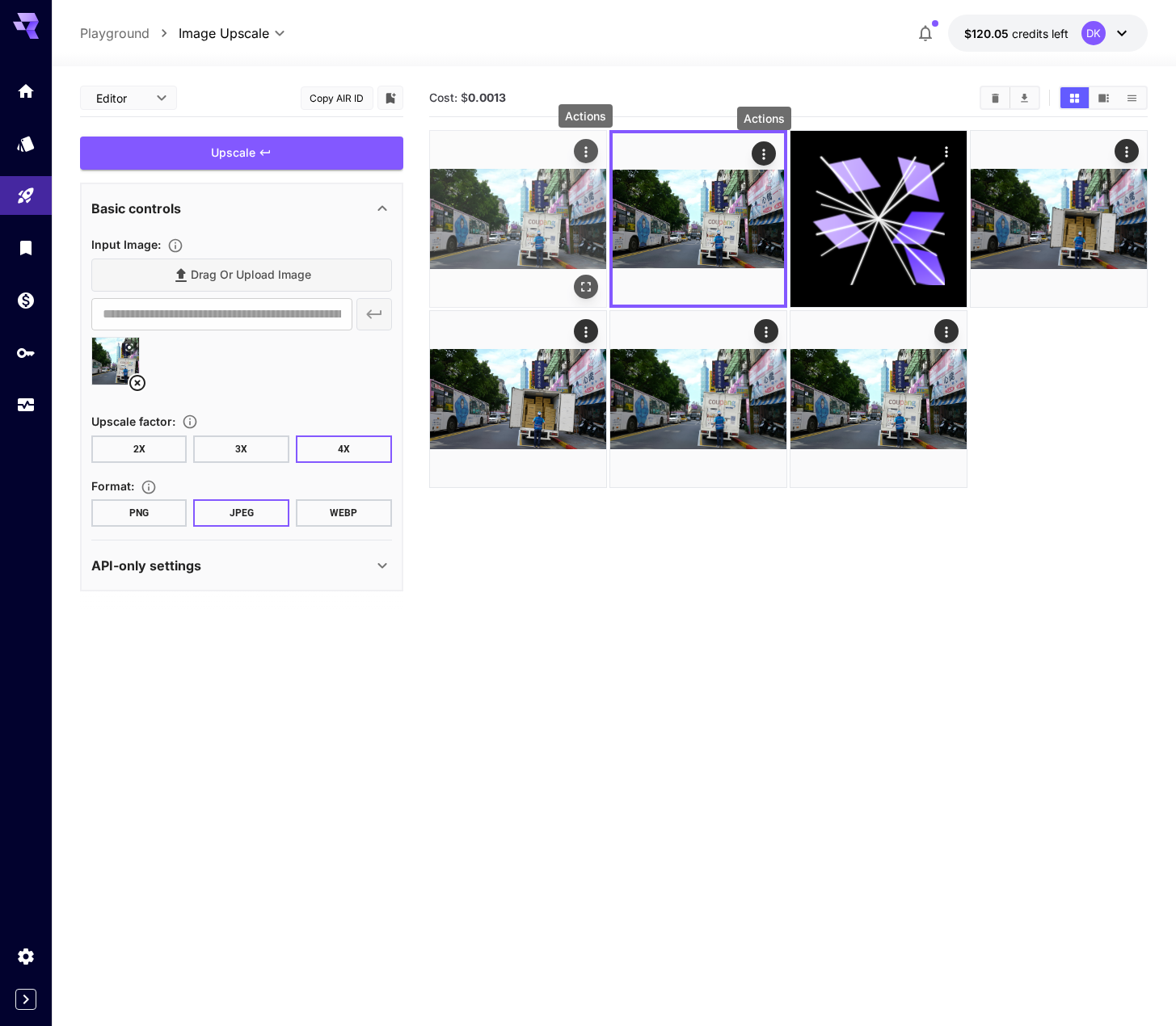
click at [583, 153] on icon "Actions" at bounding box center [585, 151] width 17 height 17
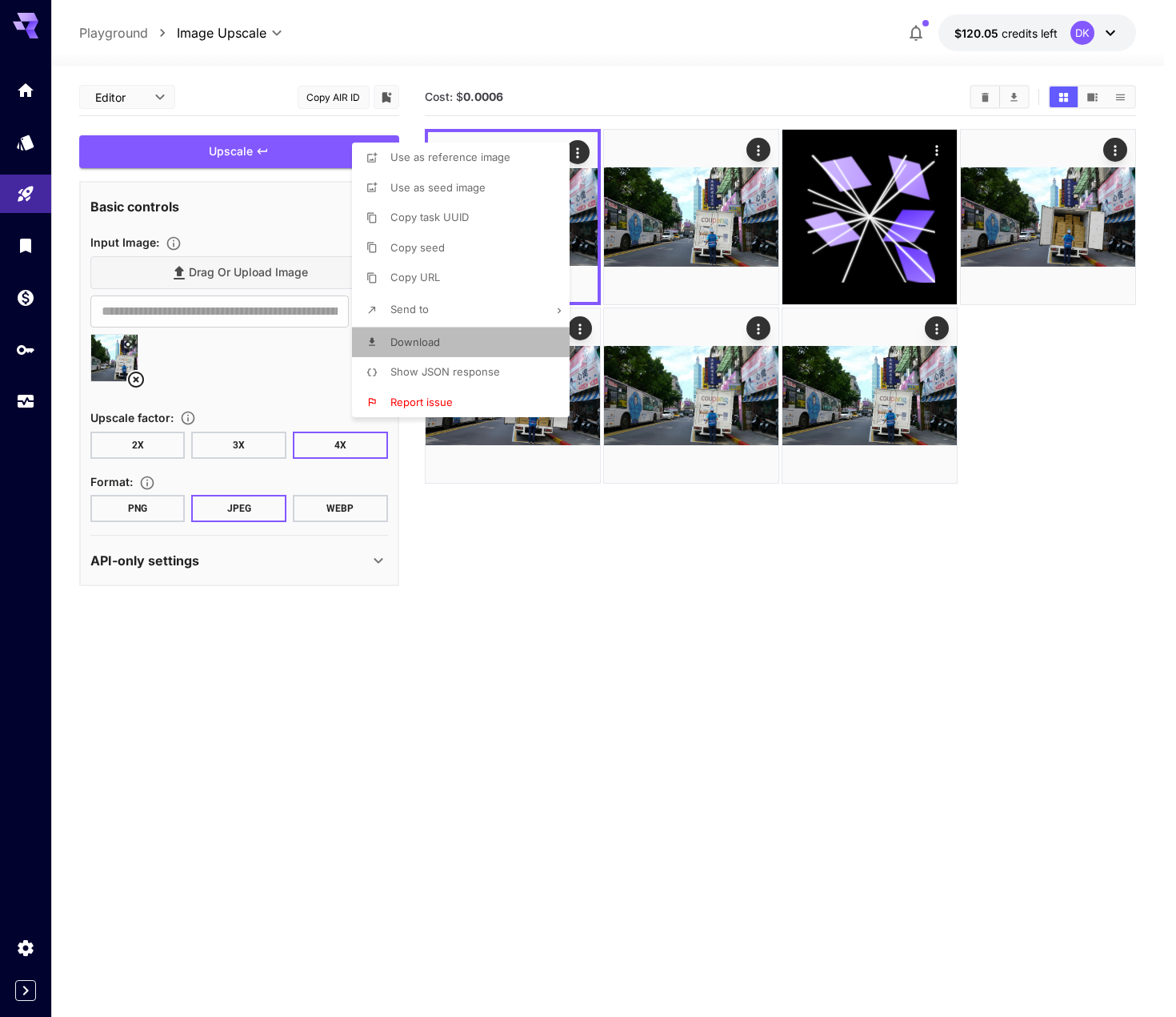
click at [436, 345] on span "Download" at bounding box center [415, 341] width 50 height 13
